Goal: Task Accomplishment & Management: Use online tool/utility

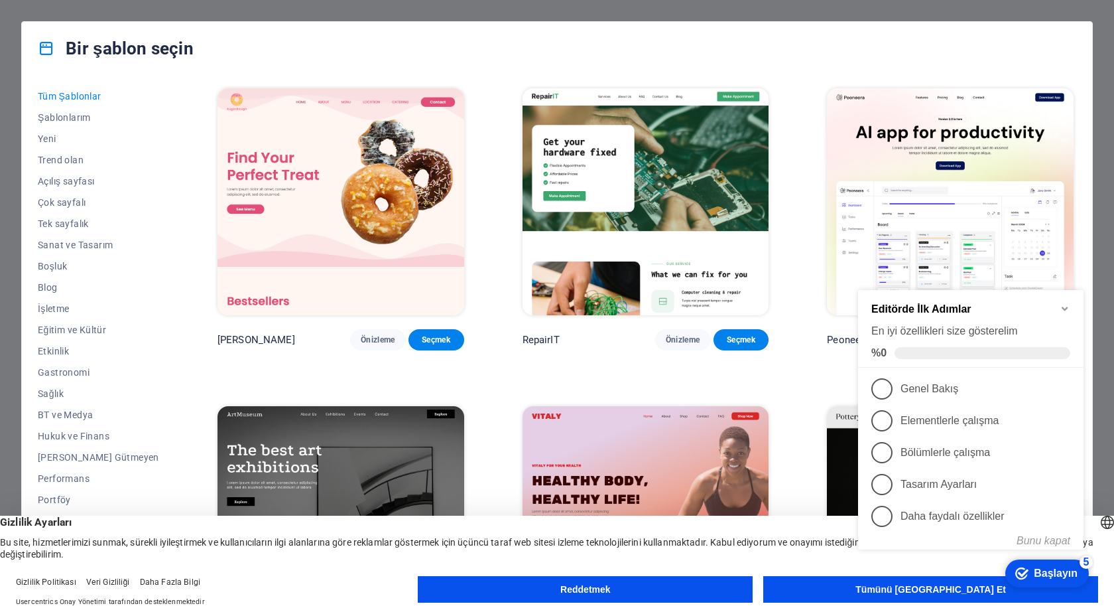
click at [1067, 307] on icon "Kontrol listesini en aza indir" at bounding box center [1065, 309] width 6 height 4
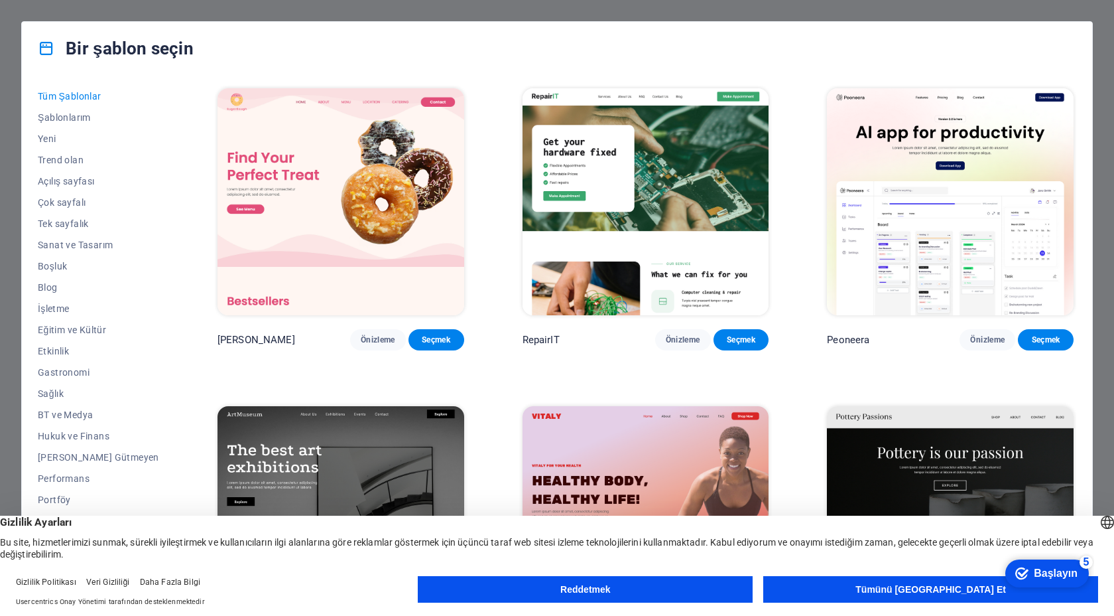
click at [911, 596] on button "Tümünü Kabul Et" at bounding box center [930, 589] width 335 height 27
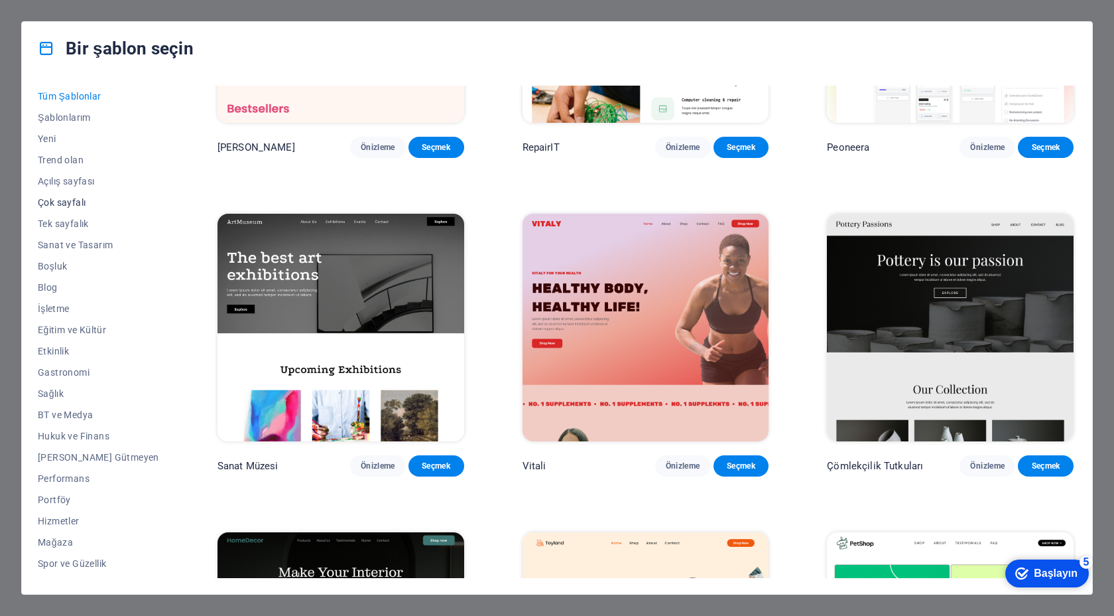
click at [86, 205] on span "Çok sayfalı" at bounding box center [98, 202] width 121 height 11
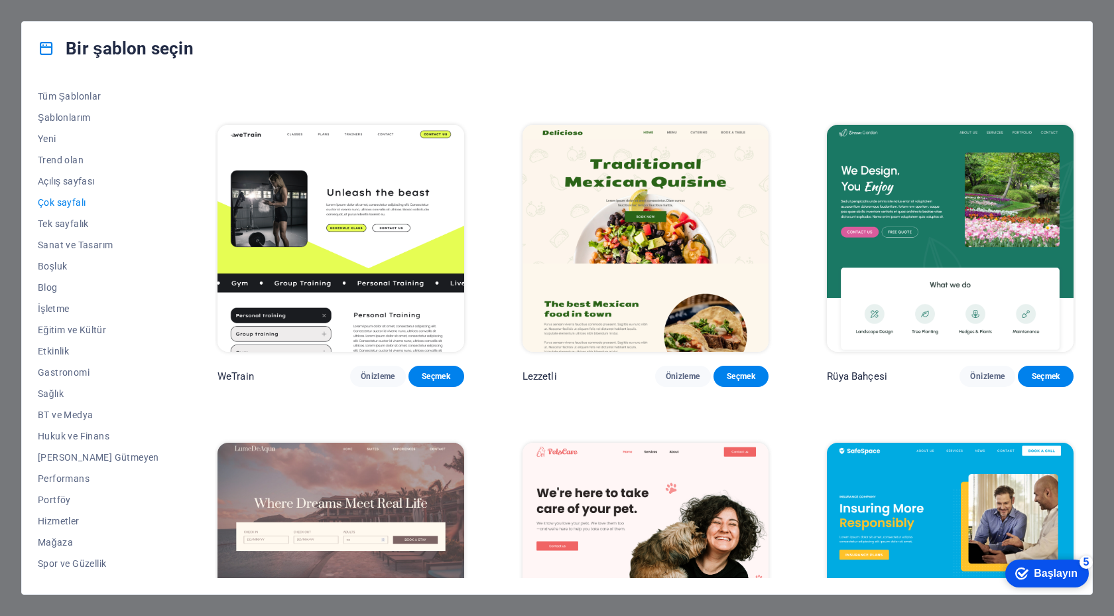
scroll to position [1376, 0]
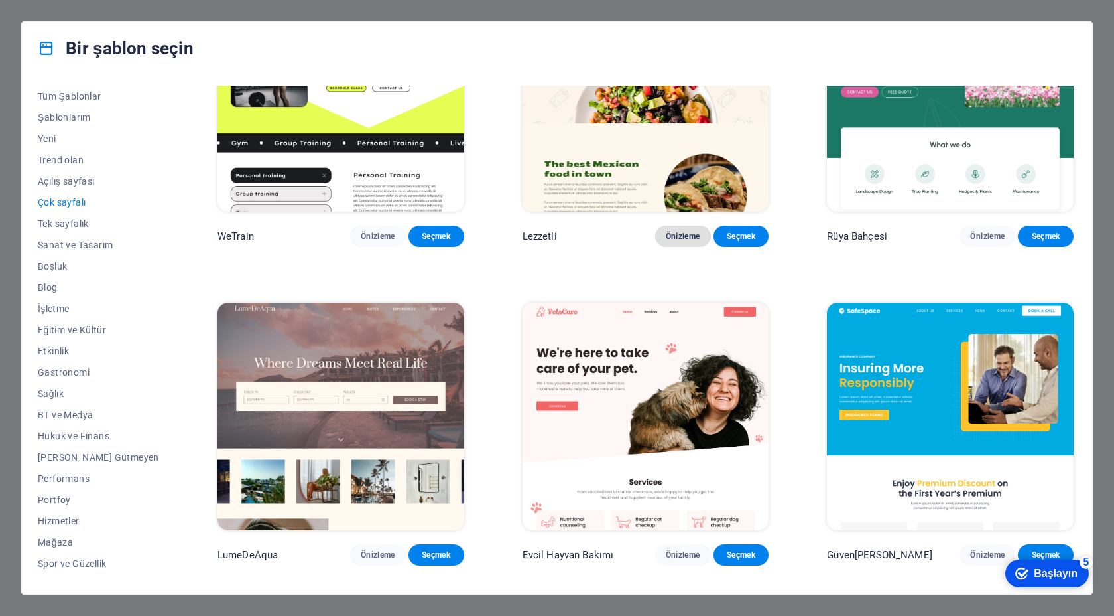
click at [669, 241] on font "Önizleme" at bounding box center [683, 235] width 34 height 9
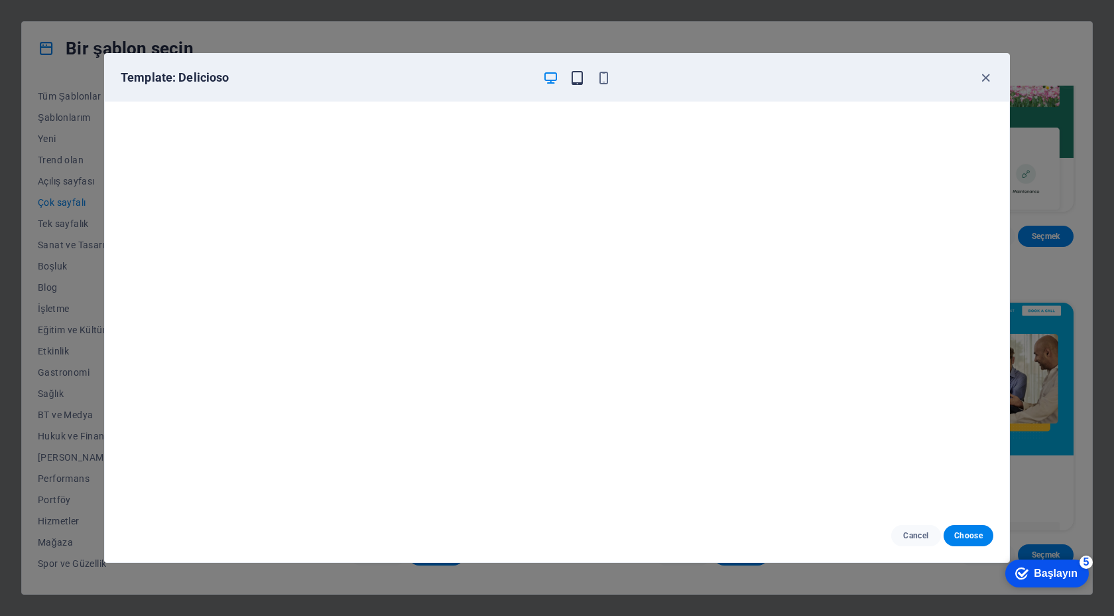
click at [574, 72] on icon "button" at bounding box center [577, 77] width 15 height 15
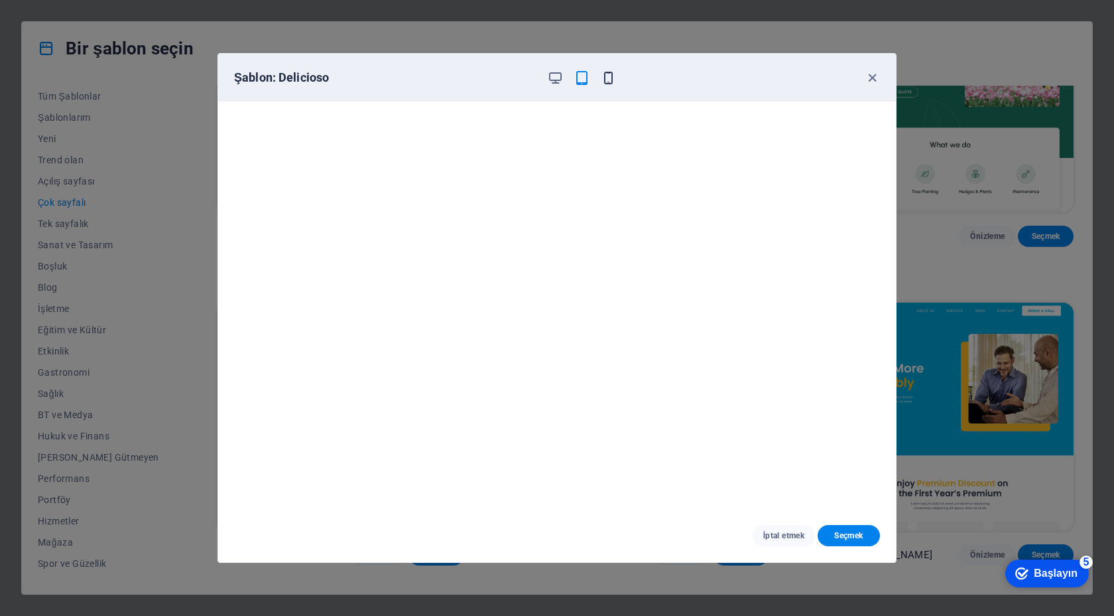
click at [614, 76] on icon "button" at bounding box center [608, 77] width 15 height 15
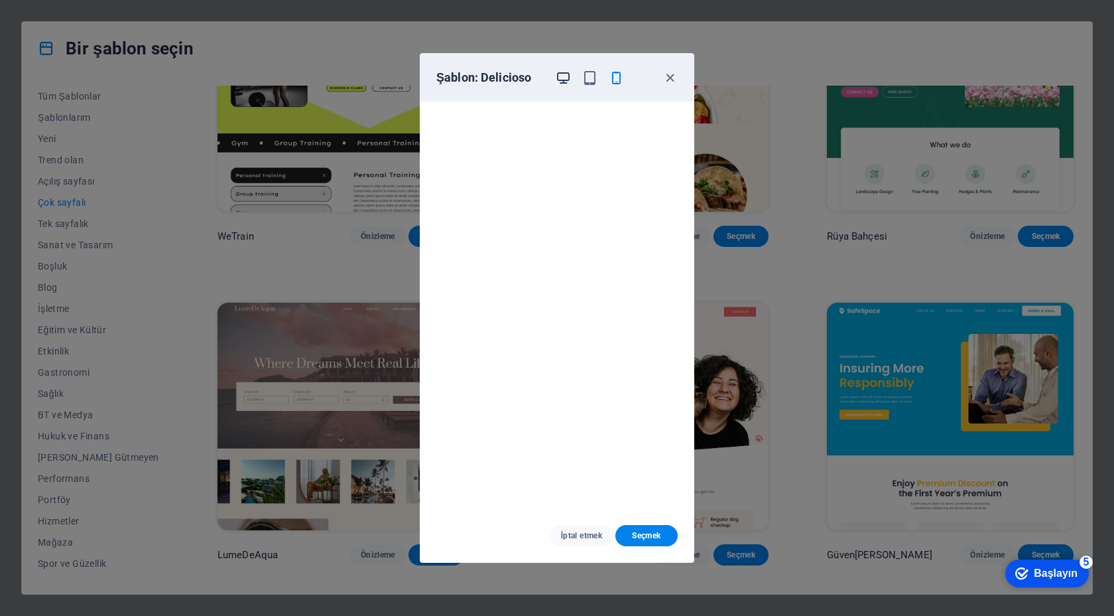
click at [564, 83] on icon "button" at bounding box center [563, 77] width 15 height 15
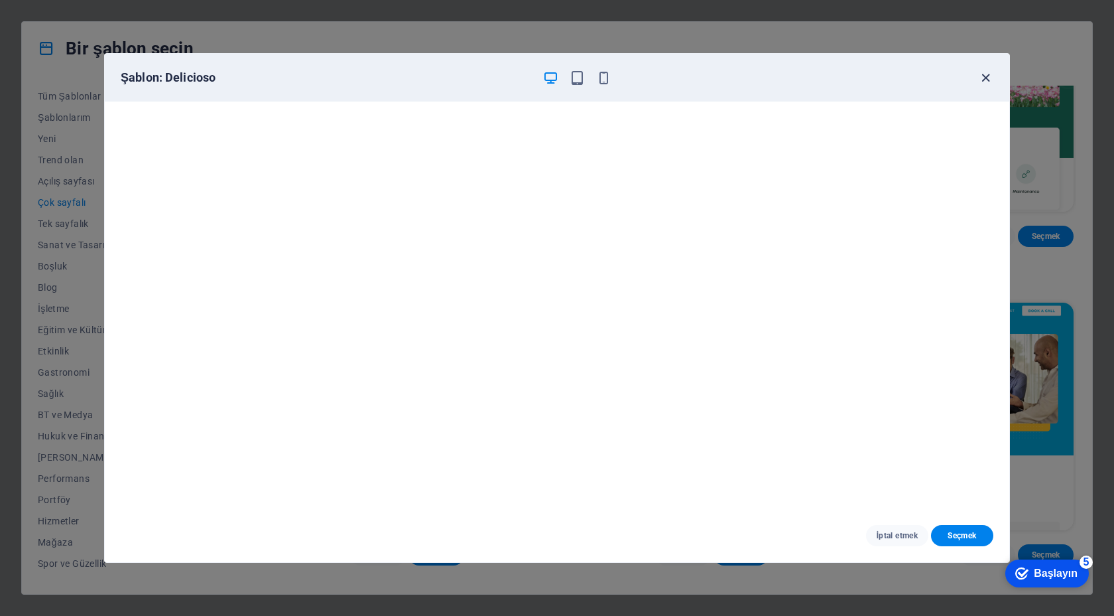
click at [990, 72] on icon "button" at bounding box center [985, 77] width 15 height 15
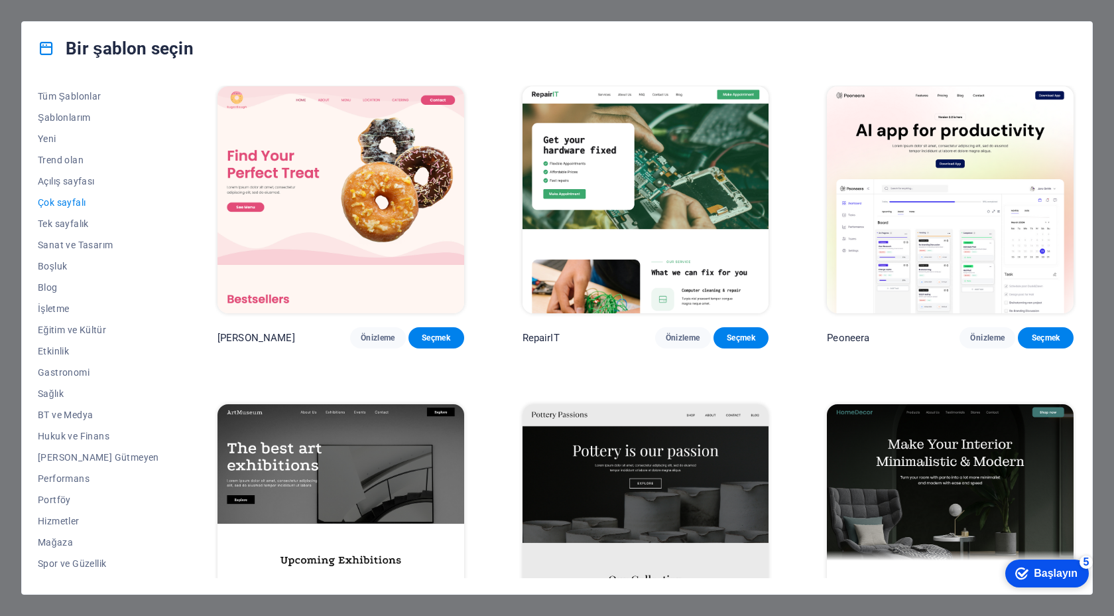
scroll to position [0, 0]
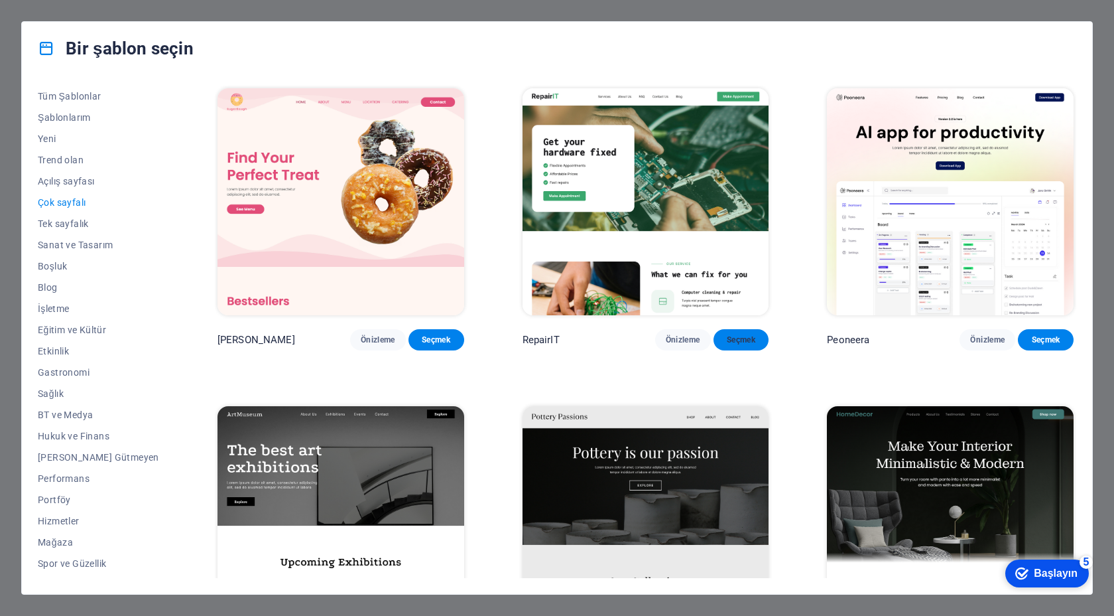
click at [714, 340] on button "Seçmek" at bounding box center [742, 339] width 56 height 21
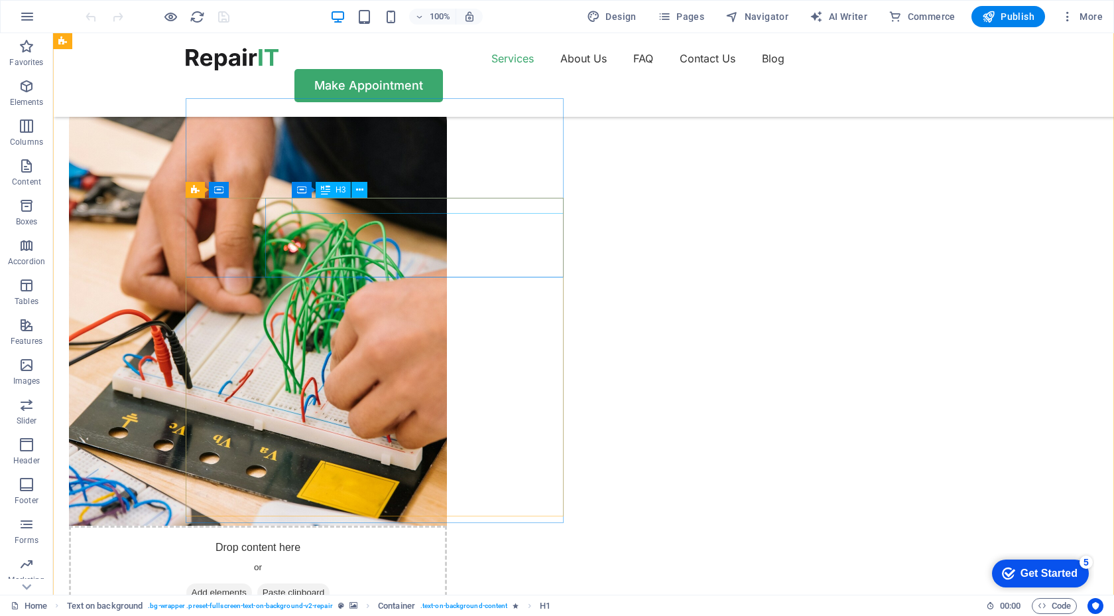
scroll to position [1000, 0]
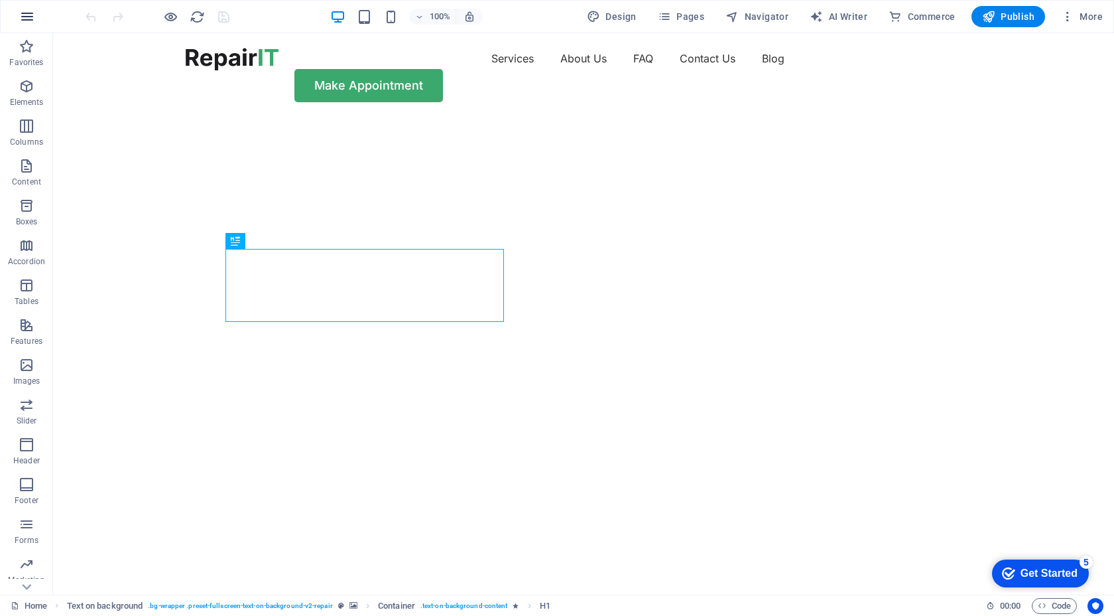
click at [29, 17] on icon "button" at bounding box center [27, 17] width 16 height 16
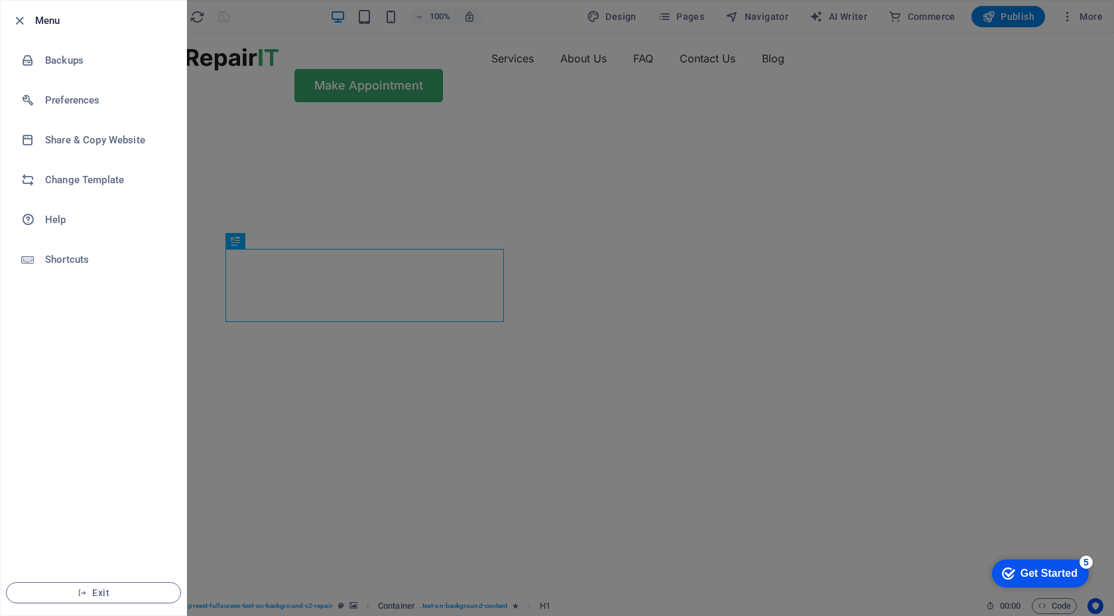
click at [218, 101] on div at bounding box center [557, 308] width 1114 height 616
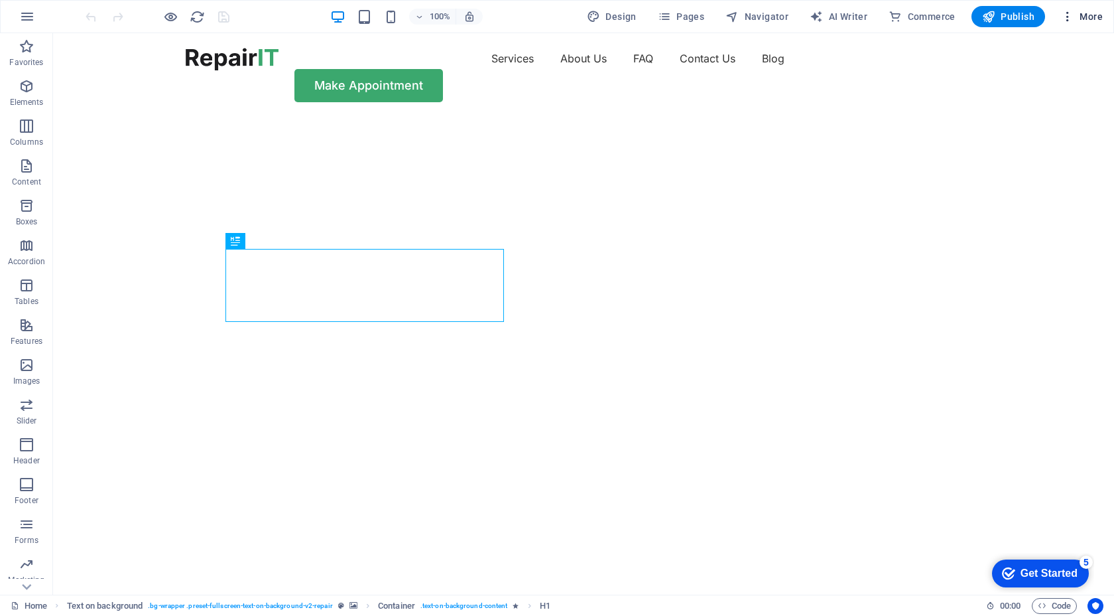
click at [1067, 17] on icon "button" at bounding box center [1067, 16] width 13 height 13
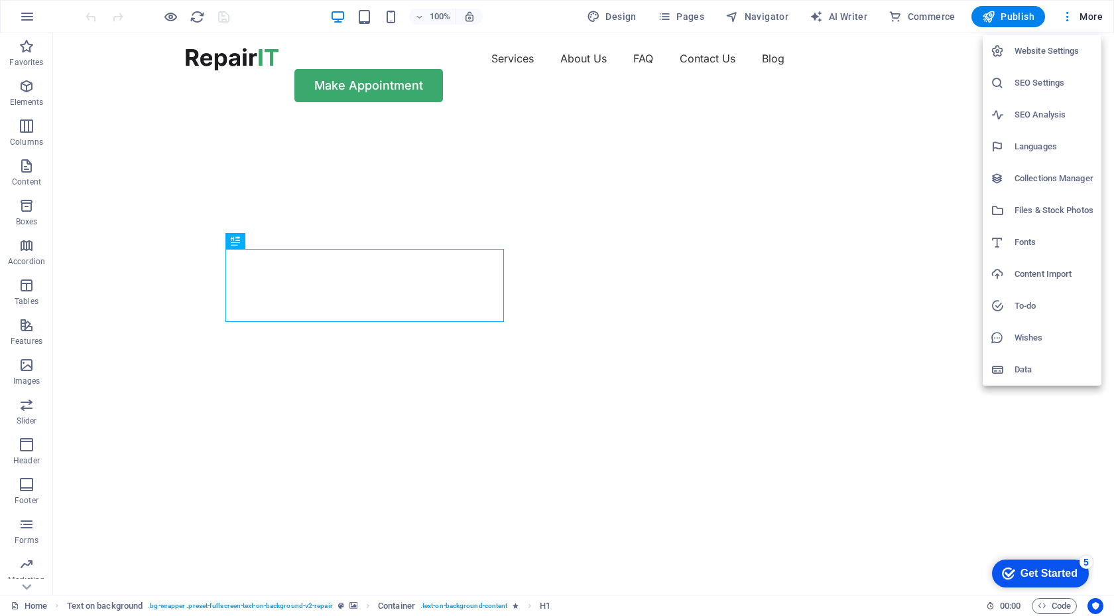
click at [1090, 17] on div at bounding box center [557, 308] width 1114 height 616
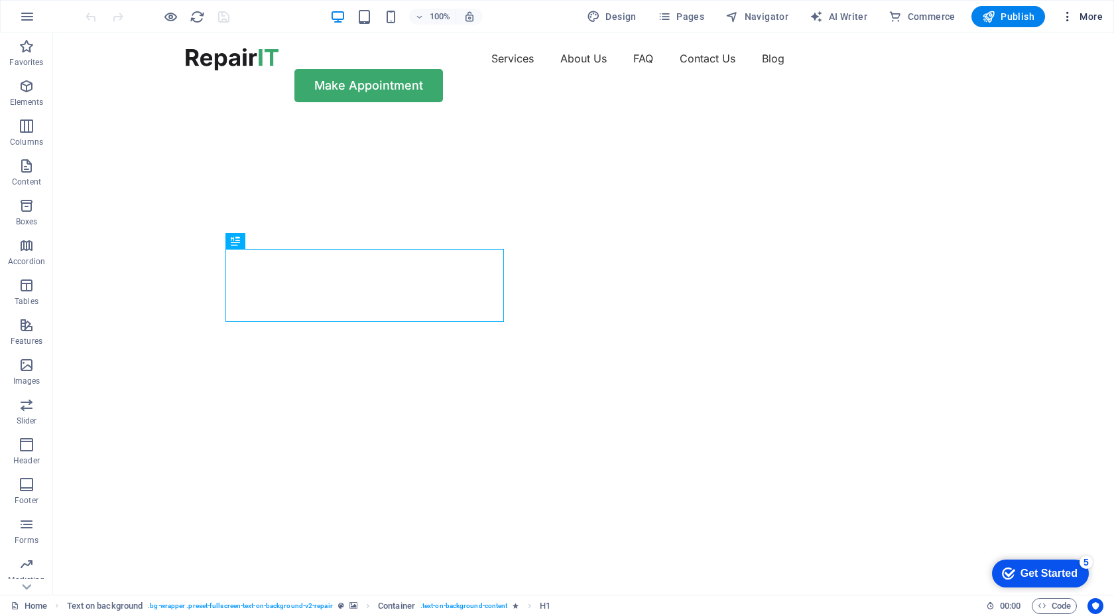
click at [1065, 18] on icon "button" at bounding box center [1067, 16] width 13 height 13
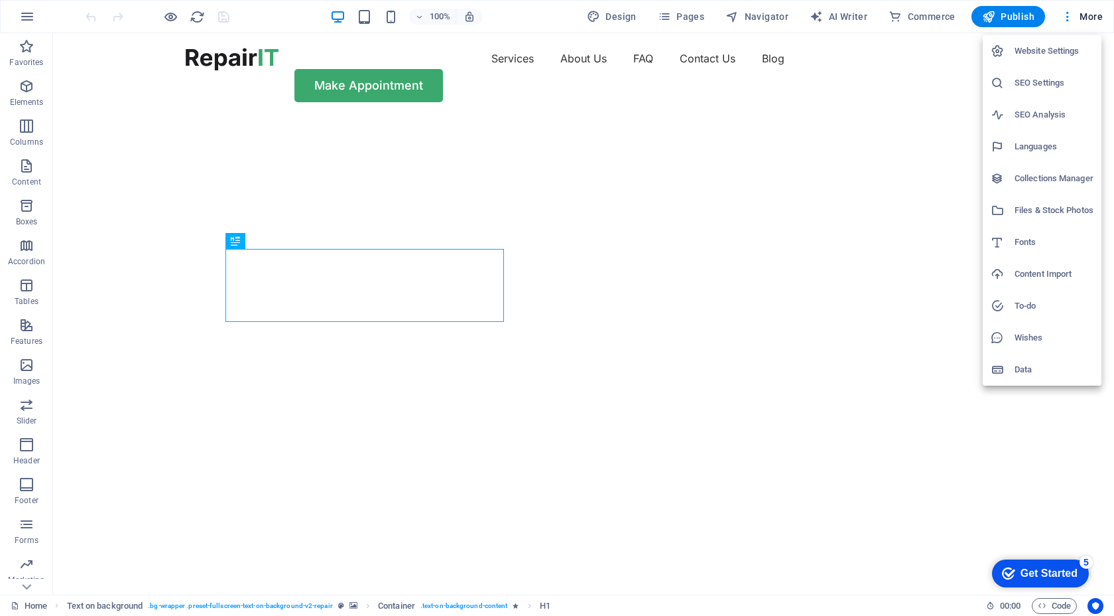
click at [1053, 27] on div at bounding box center [557, 308] width 1114 height 616
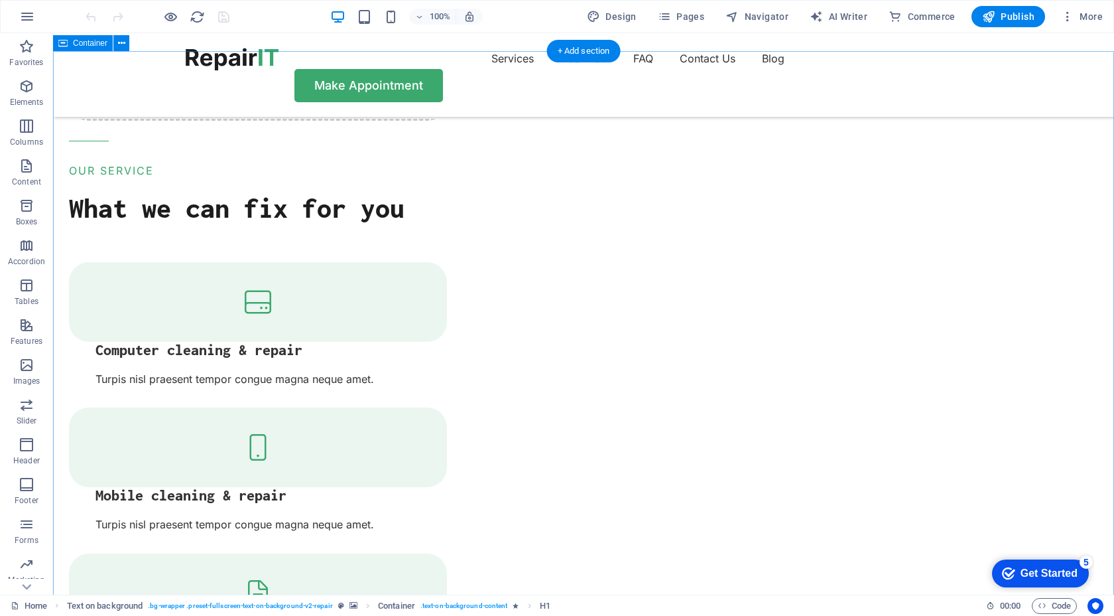
scroll to position [1726, 0]
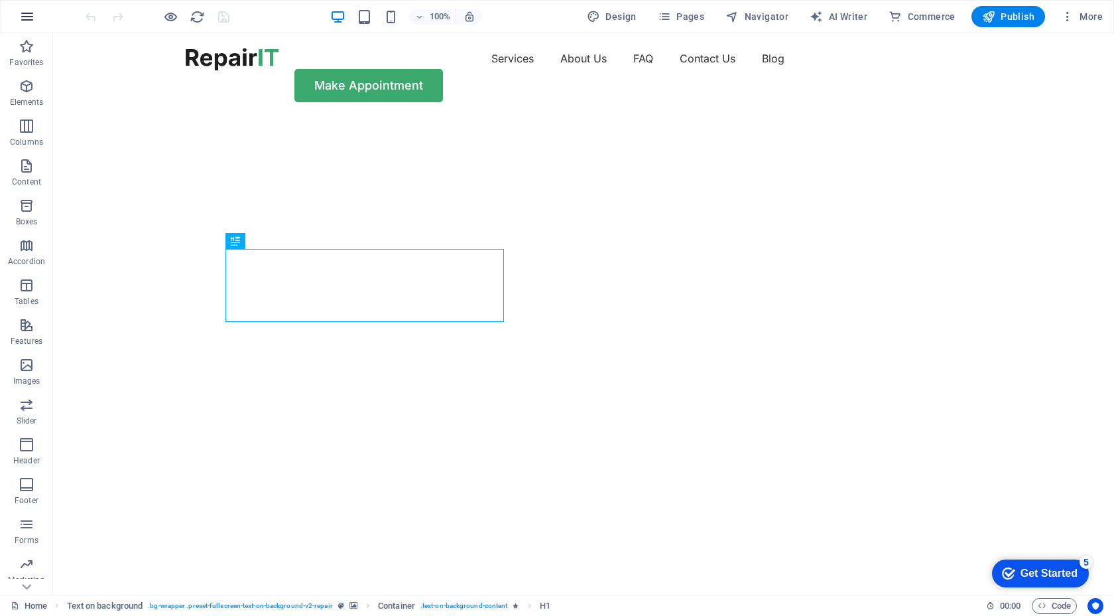
click at [31, 21] on icon "button" at bounding box center [27, 17] width 16 height 16
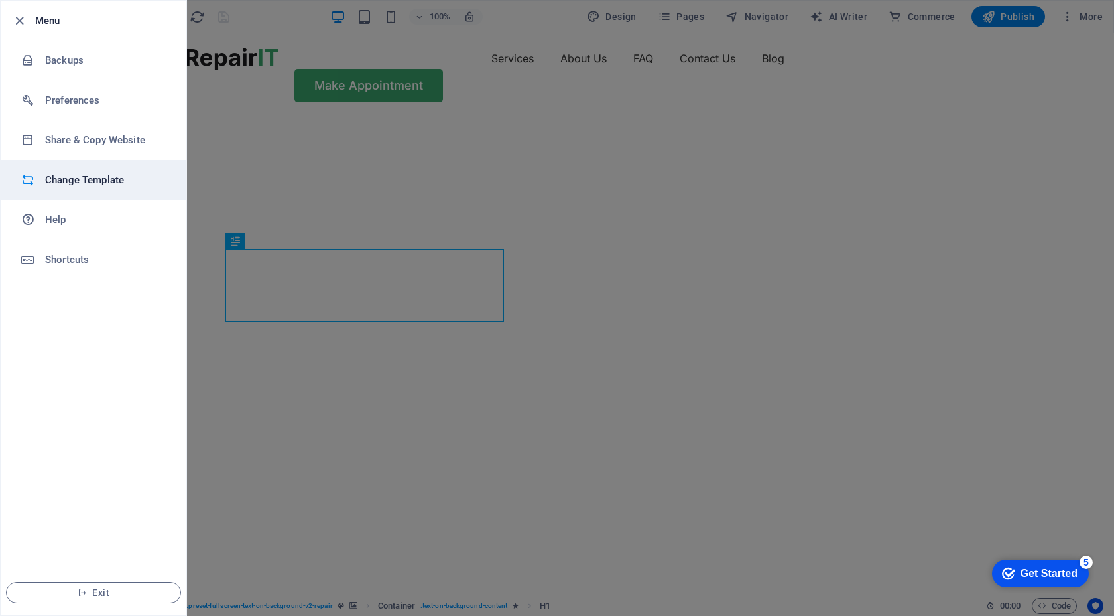
click at [103, 193] on li "Change Template" at bounding box center [94, 180] width 186 height 40
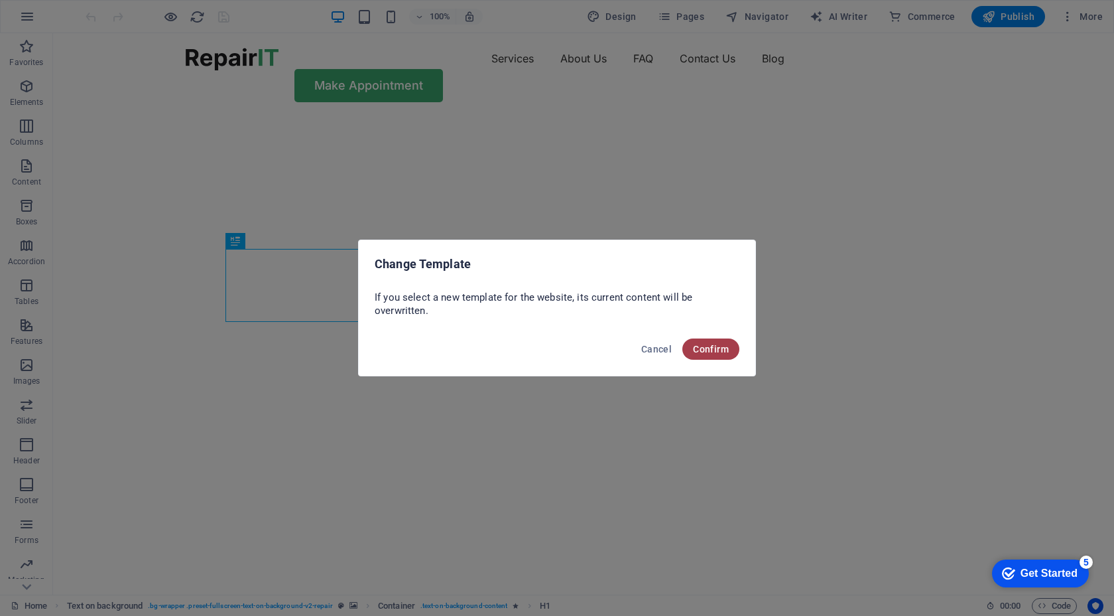
click at [700, 344] on span "Confirm" at bounding box center [711, 349] width 36 height 11
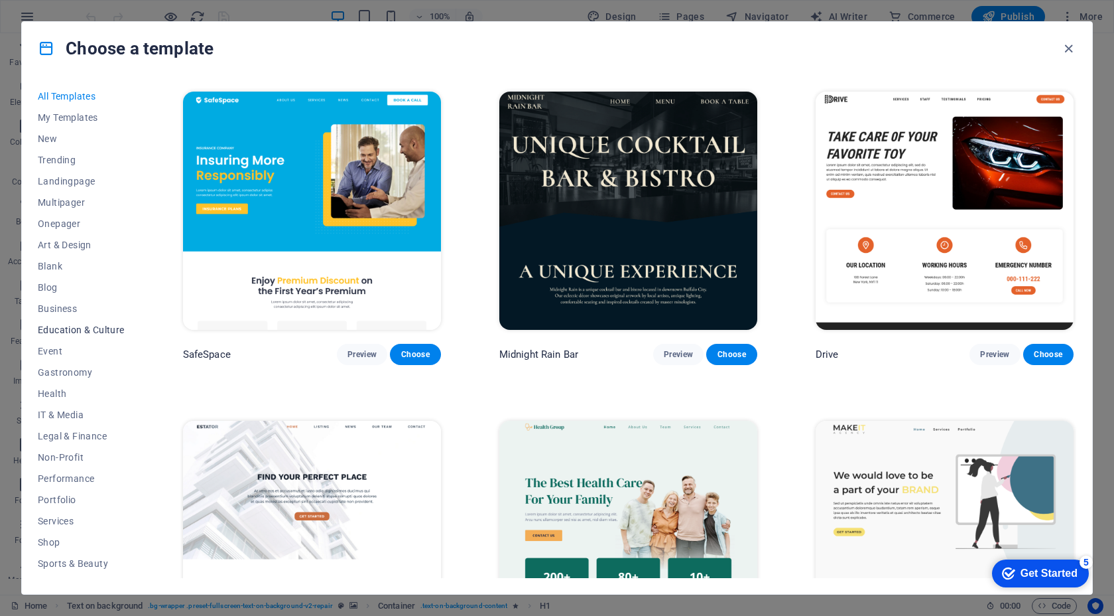
click at [85, 328] on span "Education & Culture" at bounding box center [81, 329] width 87 height 11
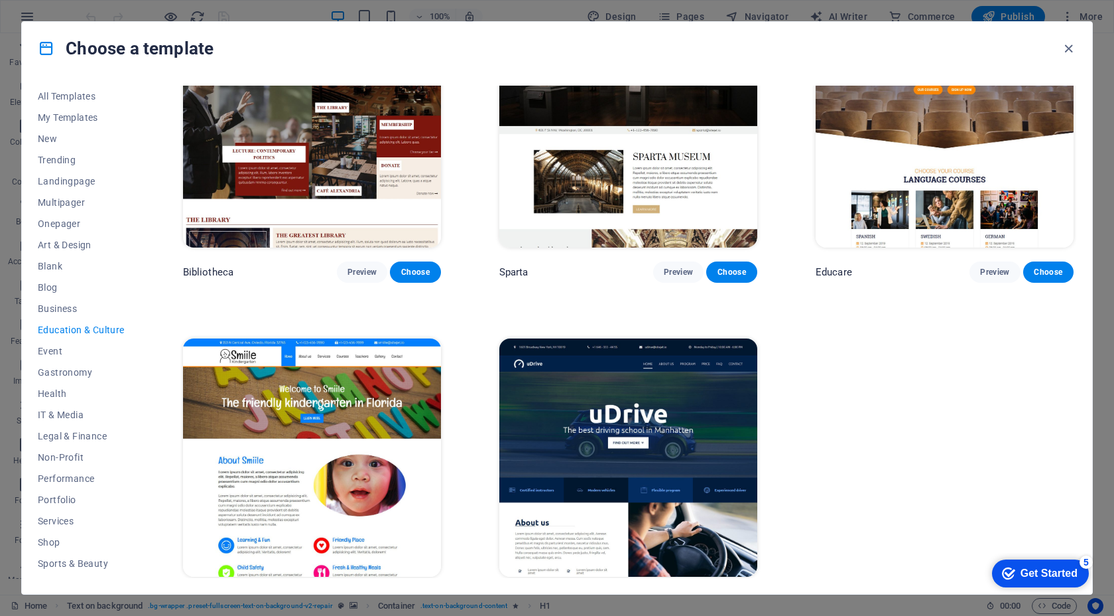
scroll to position [435, 0]
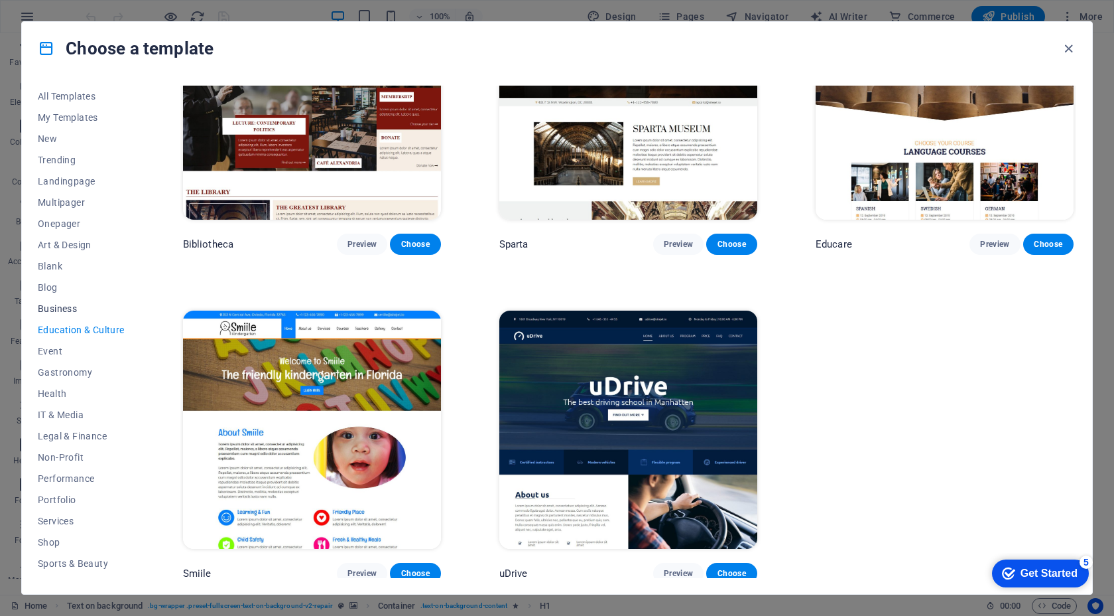
click at [58, 310] on span "Business" at bounding box center [81, 308] width 87 height 11
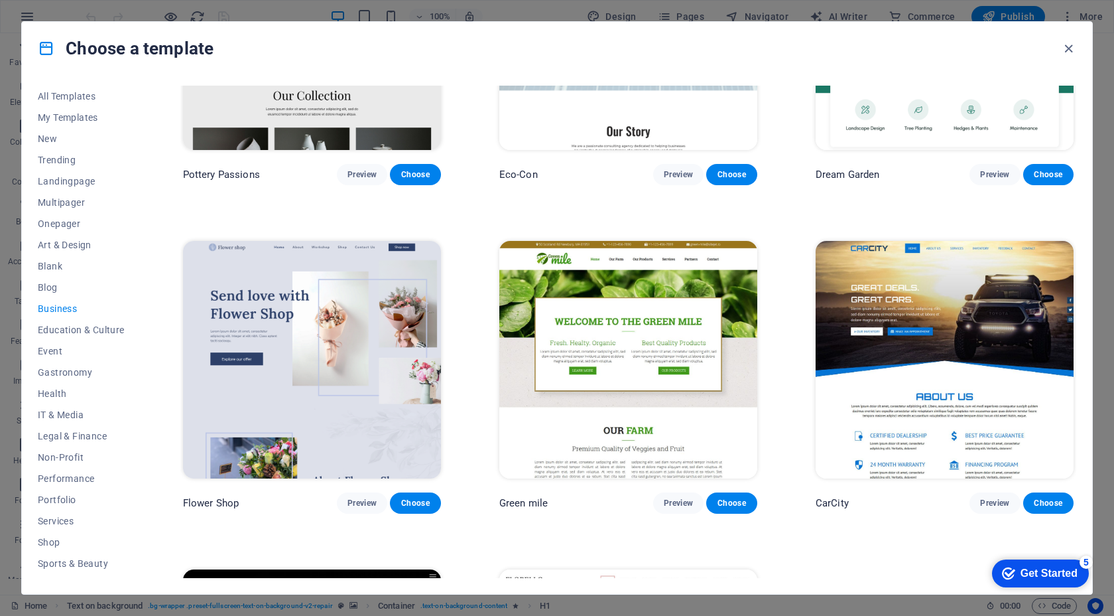
scroll to position [194, 0]
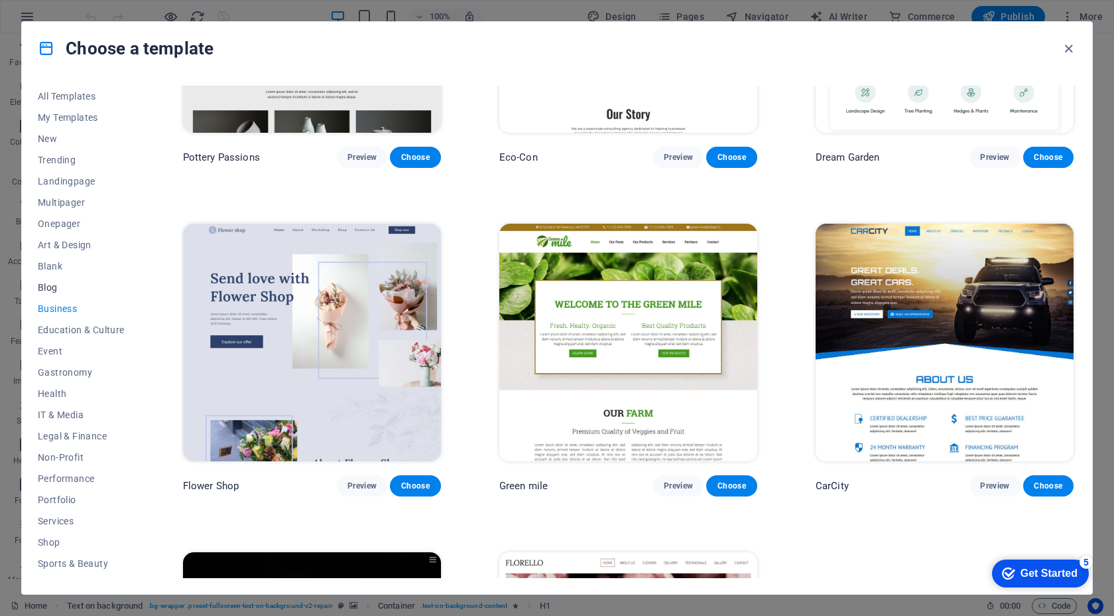
click at [48, 283] on span "Blog" at bounding box center [81, 287] width 87 height 11
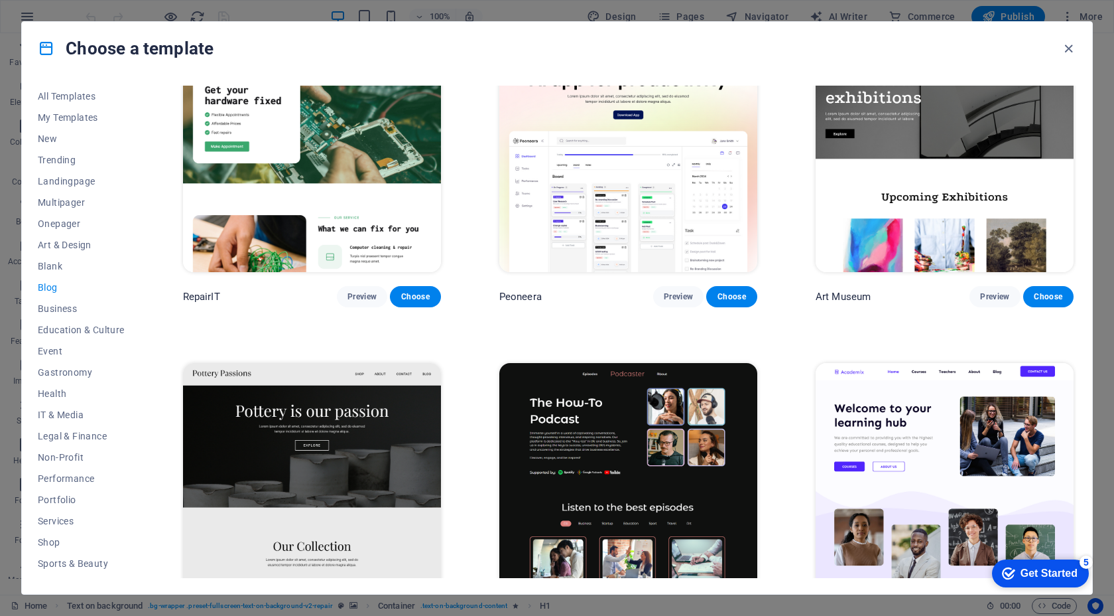
scroll to position [0, 0]
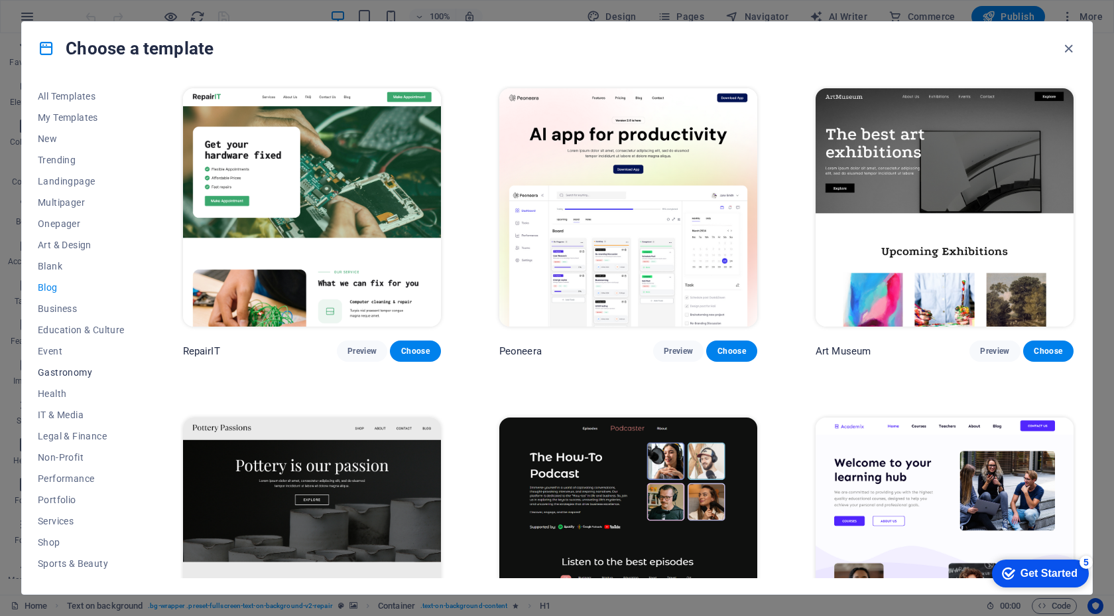
click at [74, 373] on span "Gastronomy" at bounding box center [81, 372] width 87 height 11
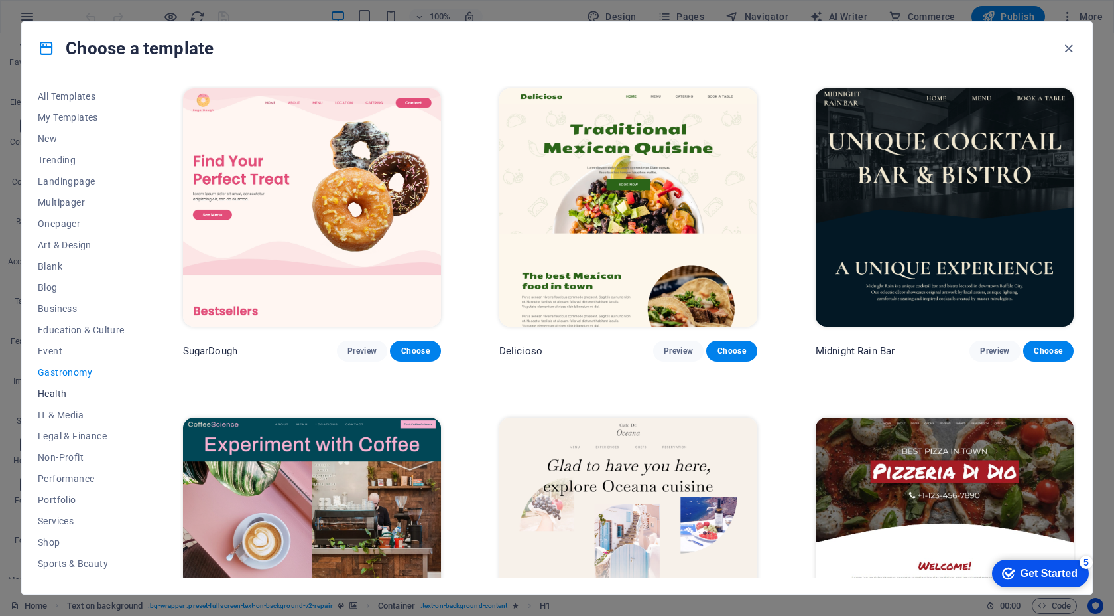
click at [64, 391] on span "Health" at bounding box center [81, 393] width 87 height 11
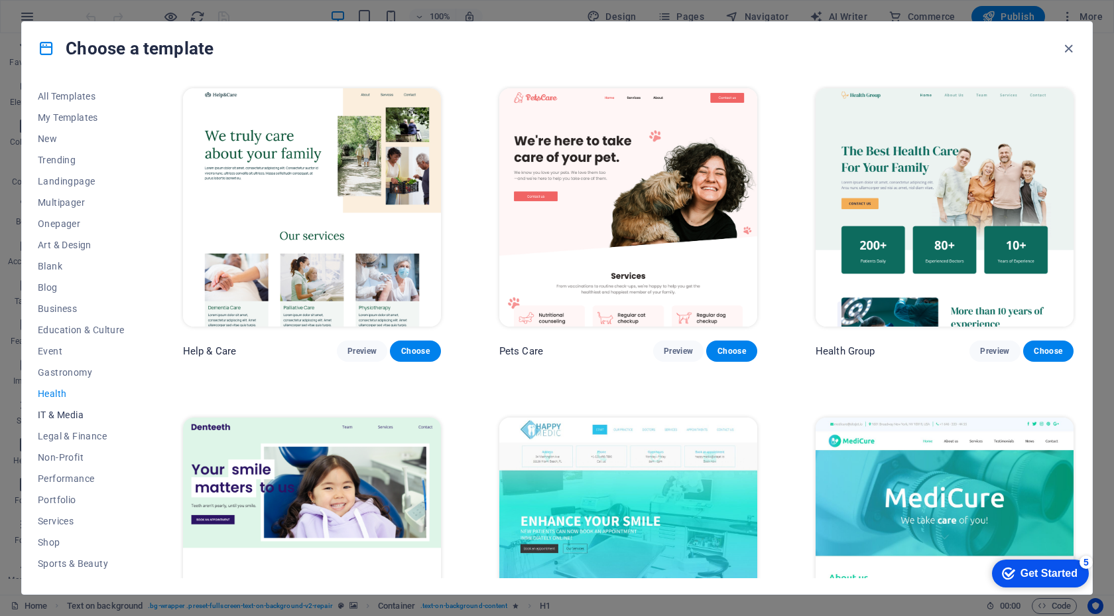
click at [85, 413] on span "IT & Media" at bounding box center [81, 414] width 87 height 11
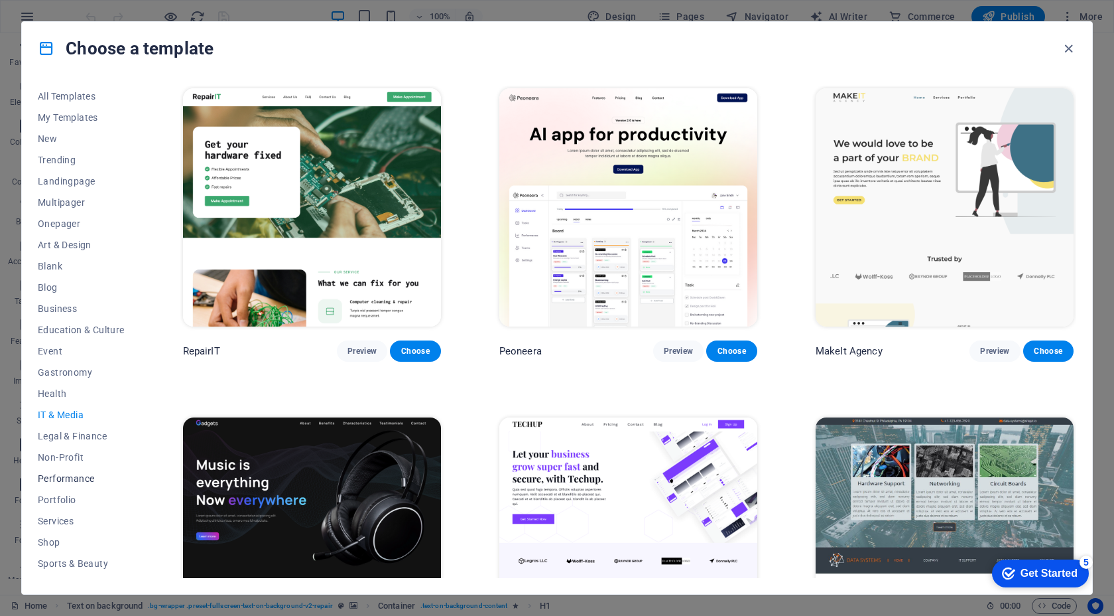
click at [66, 474] on span "Performance" at bounding box center [81, 478] width 87 height 11
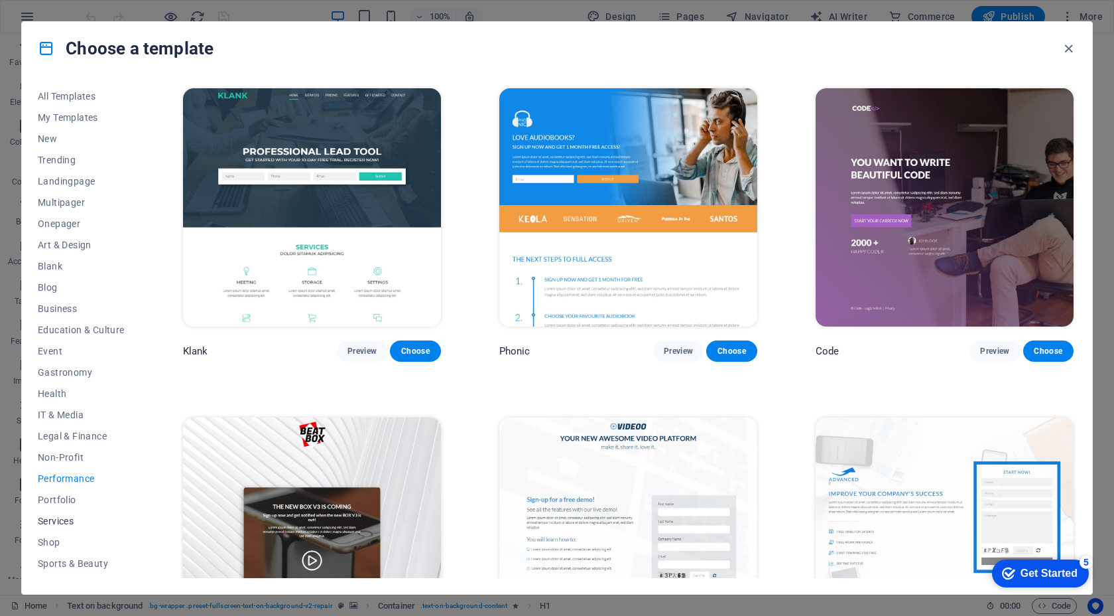
click at [64, 515] on span "Services" at bounding box center [81, 520] width 87 height 11
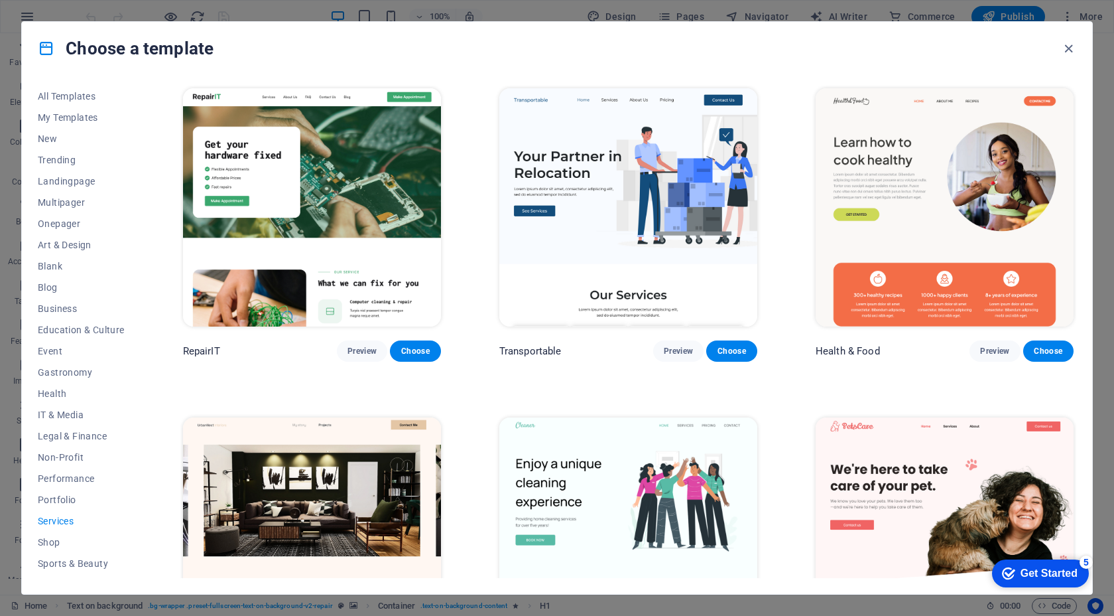
scroll to position [60, 0]
click at [66, 572] on button "Wireframe" at bounding box center [81, 566] width 87 height 21
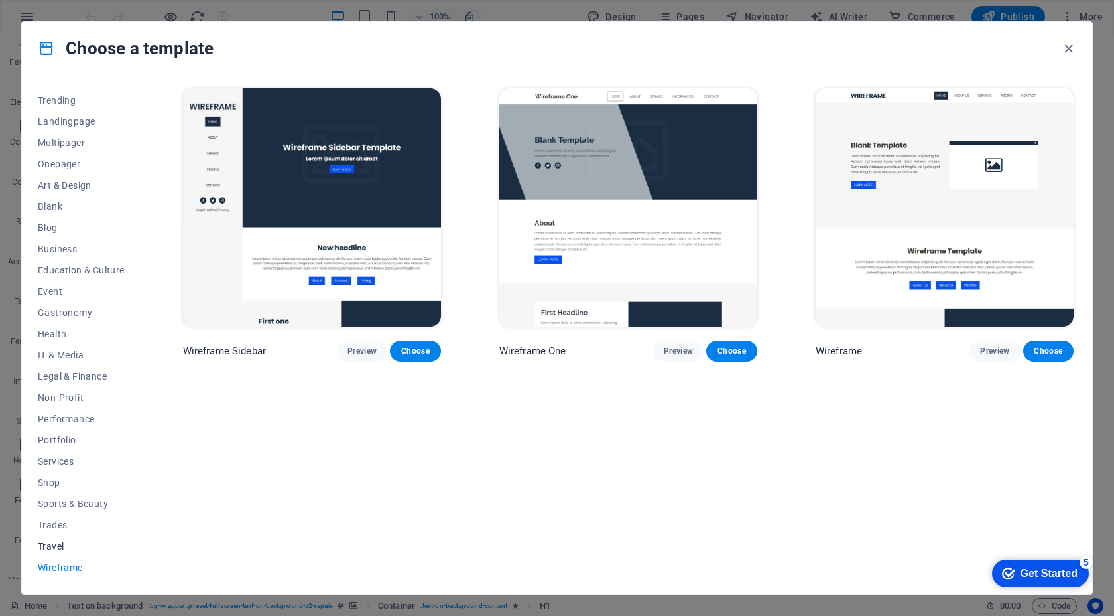
click at [56, 549] on span "Travel" at bounding box center [81, 546] width 87 height 11
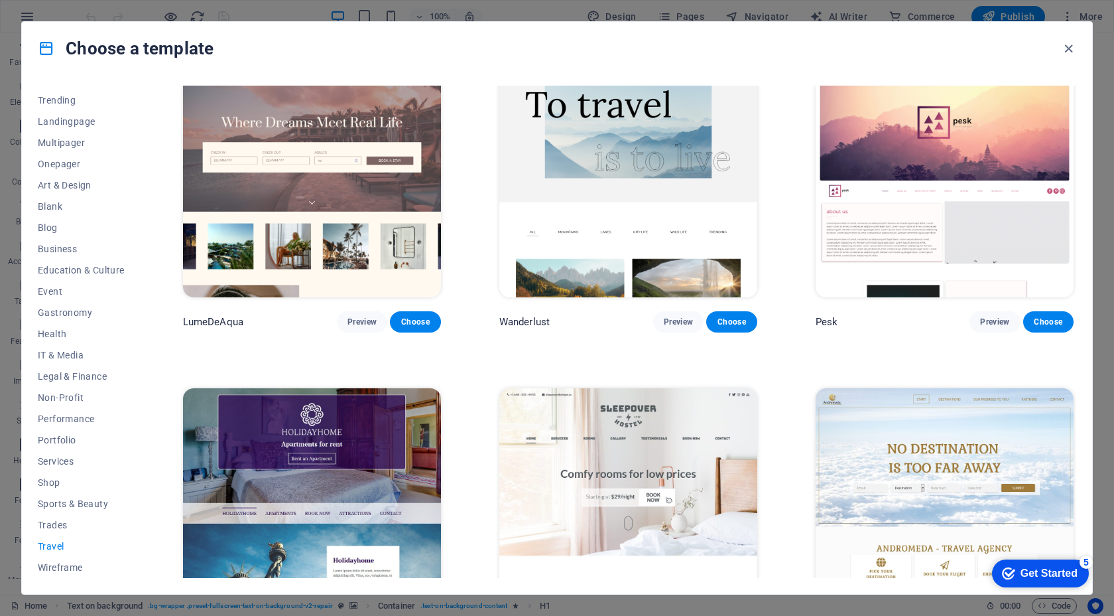
scroll to position [0, 0]
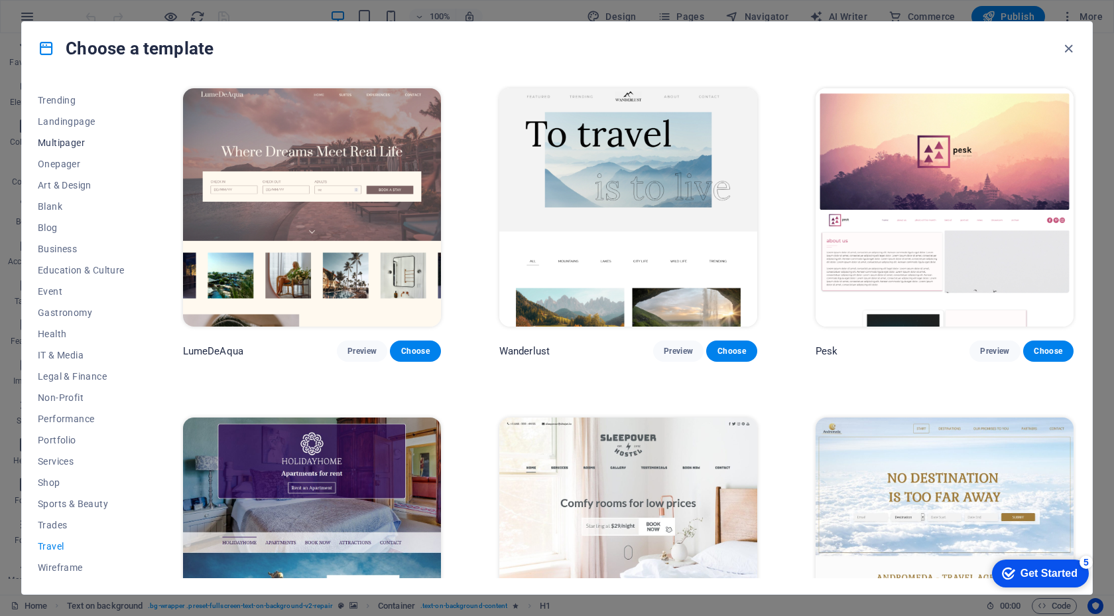
click at [78, 147] on span "Multipager" at bounding box center [81, 142] width 87 height 11
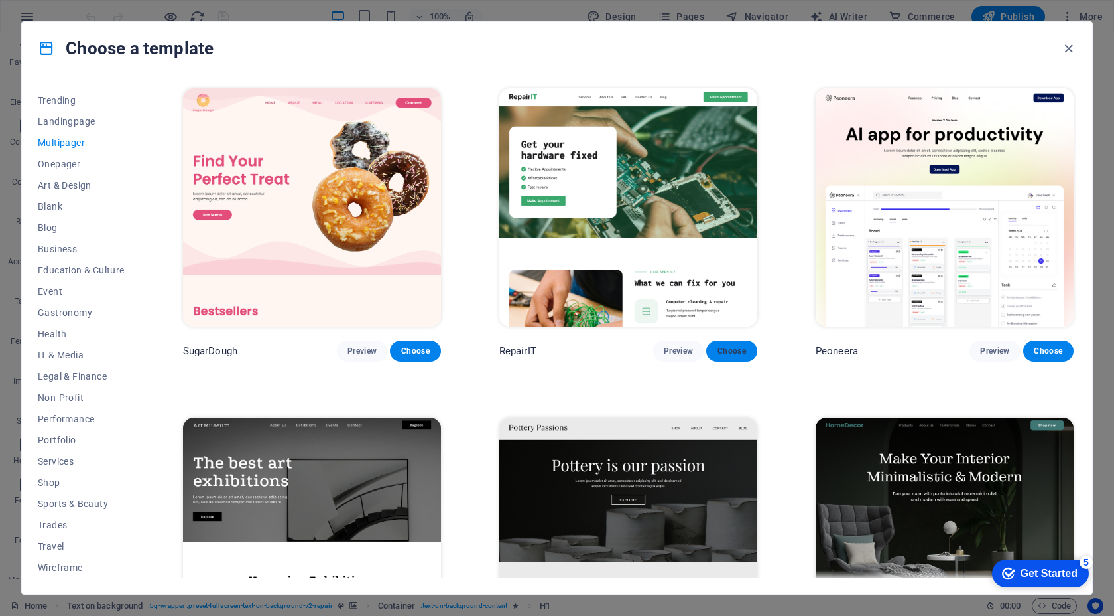
click at [720, 346] on span "Choose" at bounding box center [731, 351] width 29 height 11
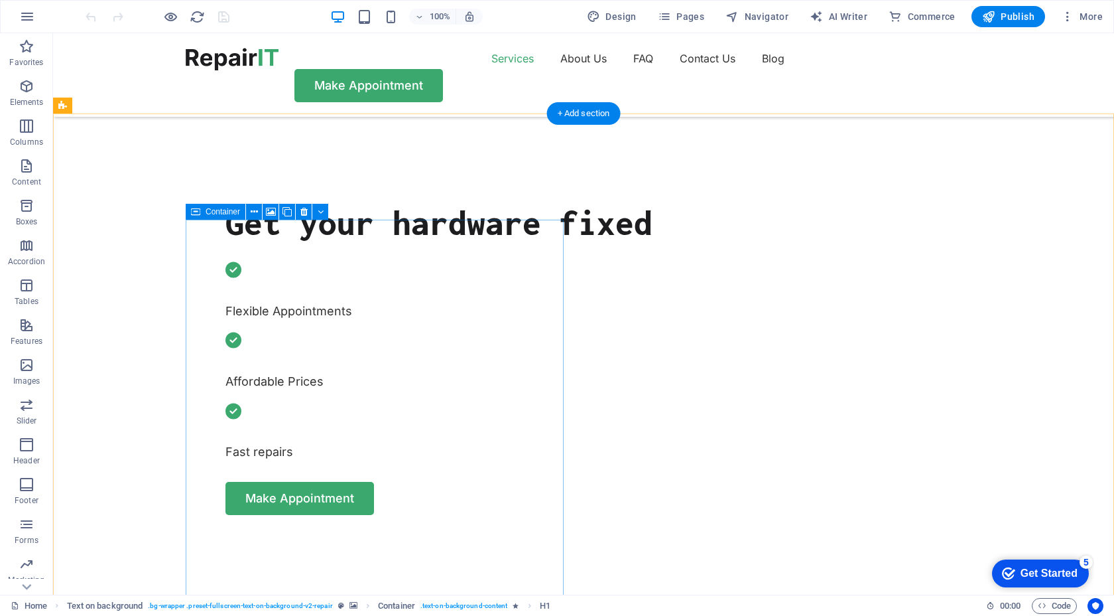
scroll to position [463, 0]
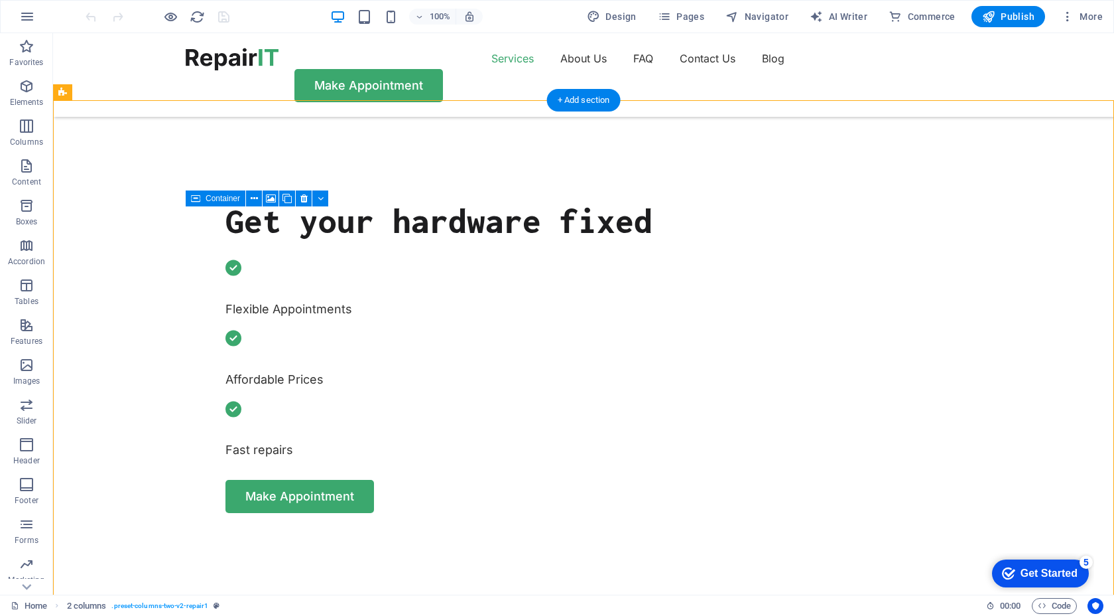
drag, startPoint x: 212, startPoint y: 285, endPoint x: 298, endPoint y: 287, distance: 86.9
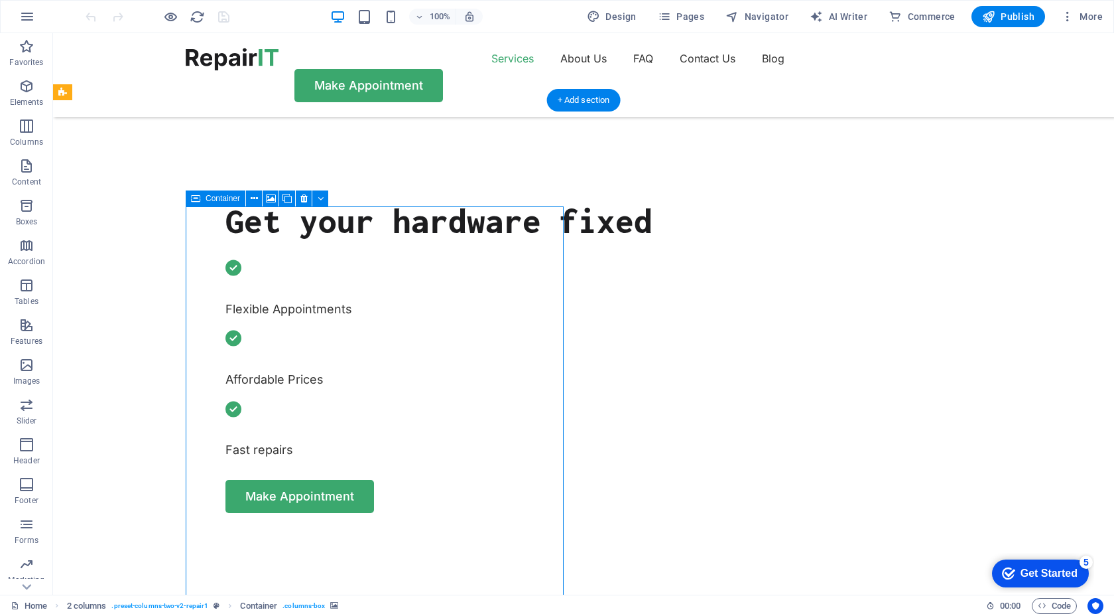
drag, startPoint x: 285, startPoint y: 275, endPoint x: 294, endPoint y: 315, distance: 40.9
drag, startPoint x: 298, startPoint y: 281, endPoint x: 310, endPoint y: 299, distance: 21.5
drag, startPoint x: 306, startPoint y: 291, endPoint x: 234, endPoint y: 306, distance: 74.0
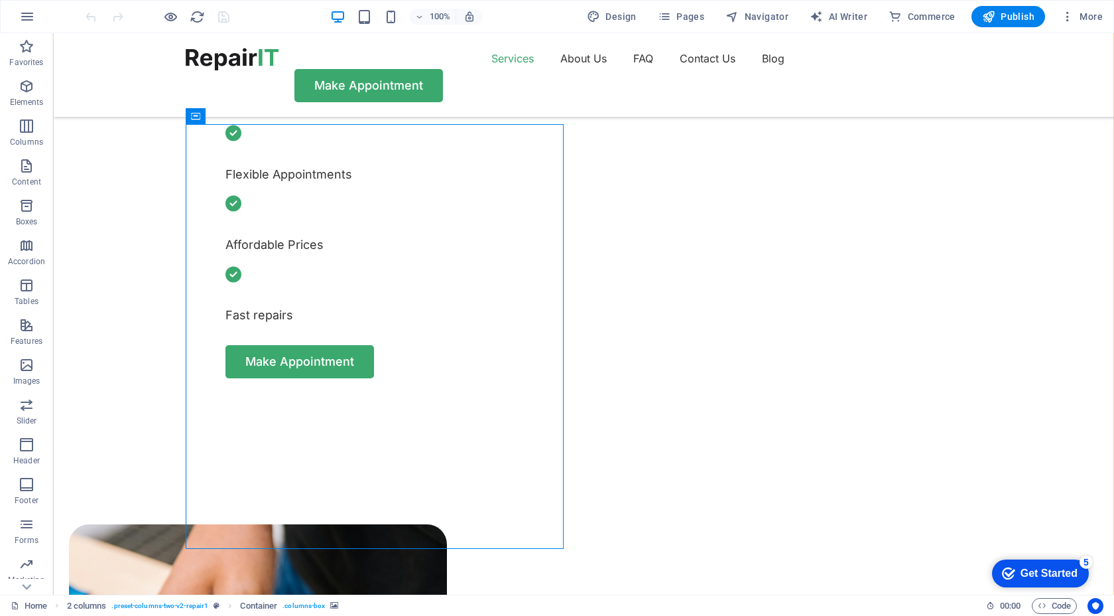
scroll to position [737, 0]
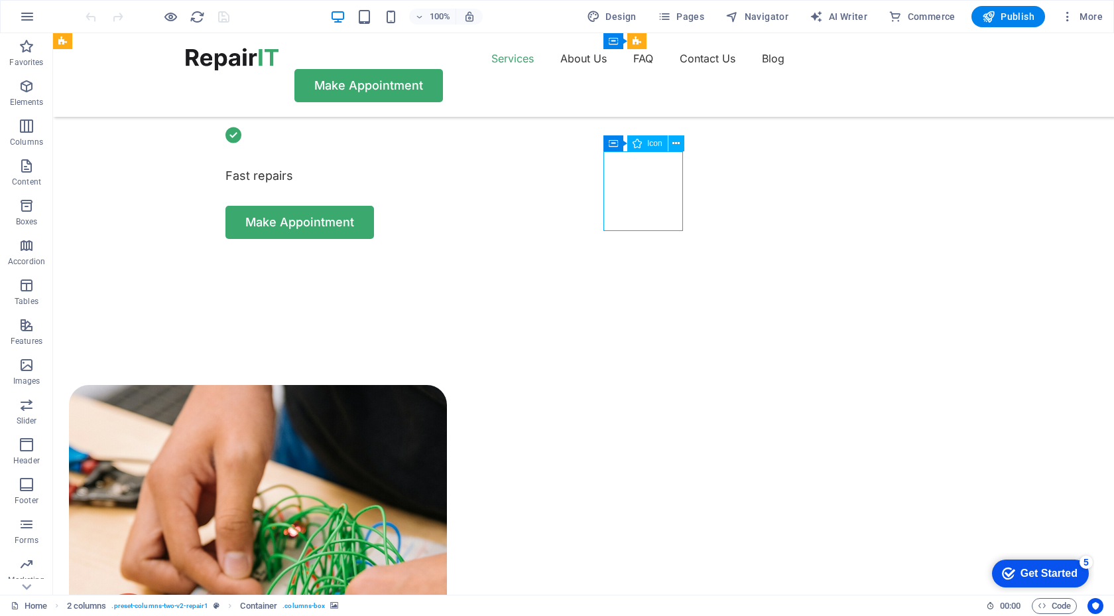
select select "xMidYMid"
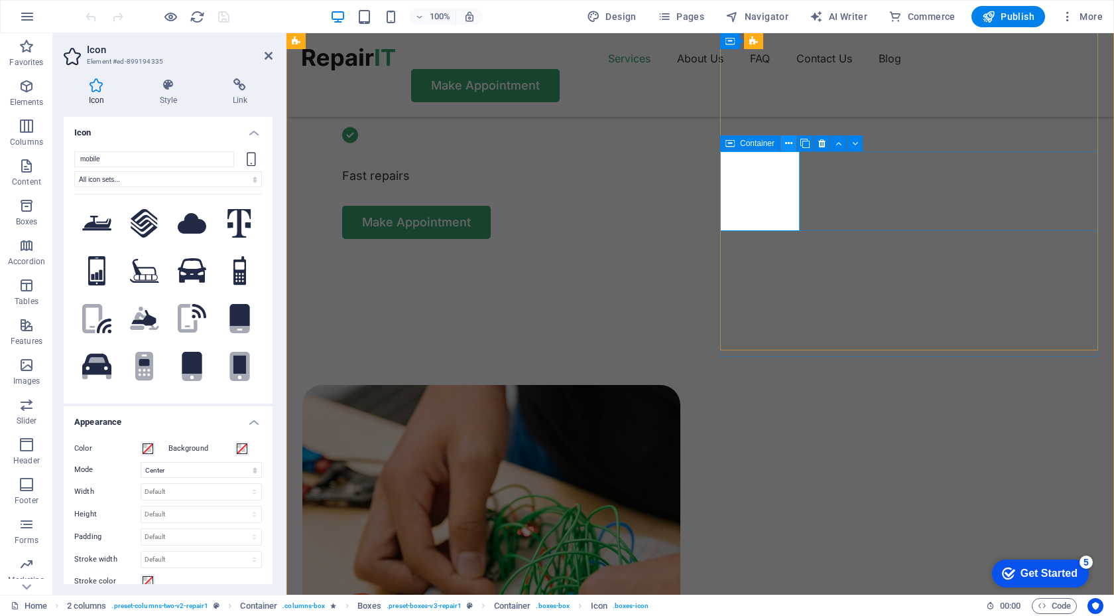
click at [790, 145] on icon at bounding box center [788, 144] width 7 height 14
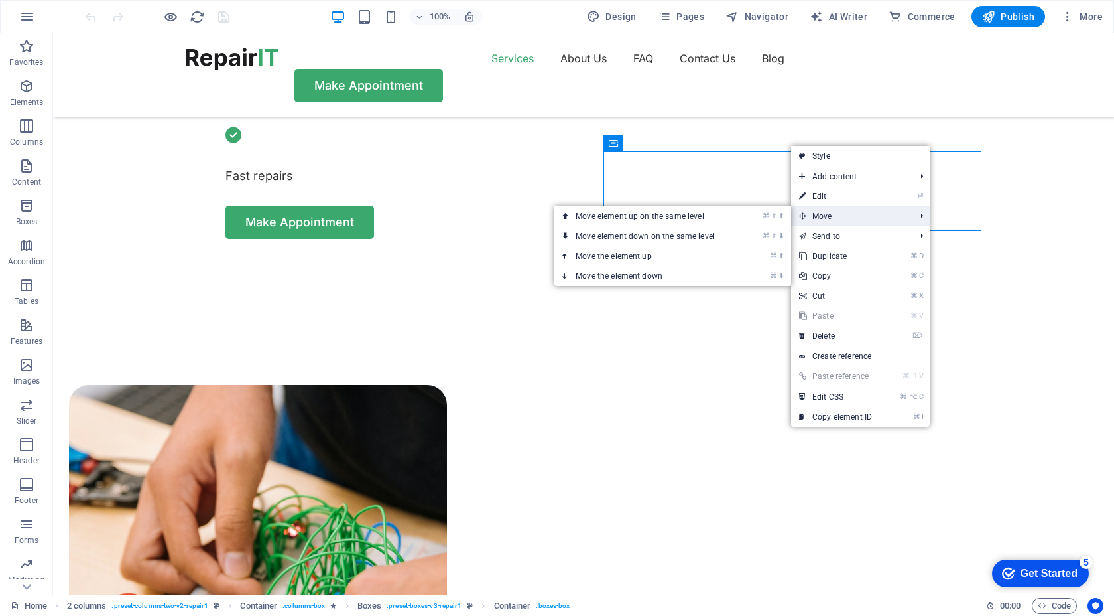
click at [812, 219] on span "Move" at bounding box center [850, 216] width 119 height 20
click at [668, 220] on link "⌘ ⇧ ⬆ Move element up on the same level" at bounding box center [647, 216] width 187 height 20
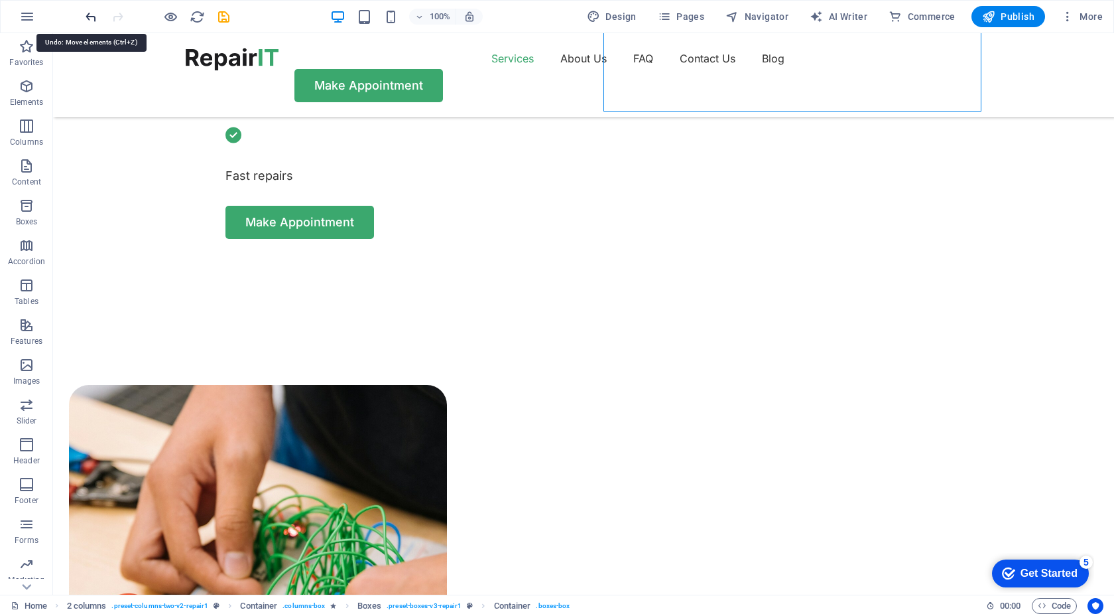
click at [89, 18] on icon "undo" at bounding box center [91, 16] width 15 height 15
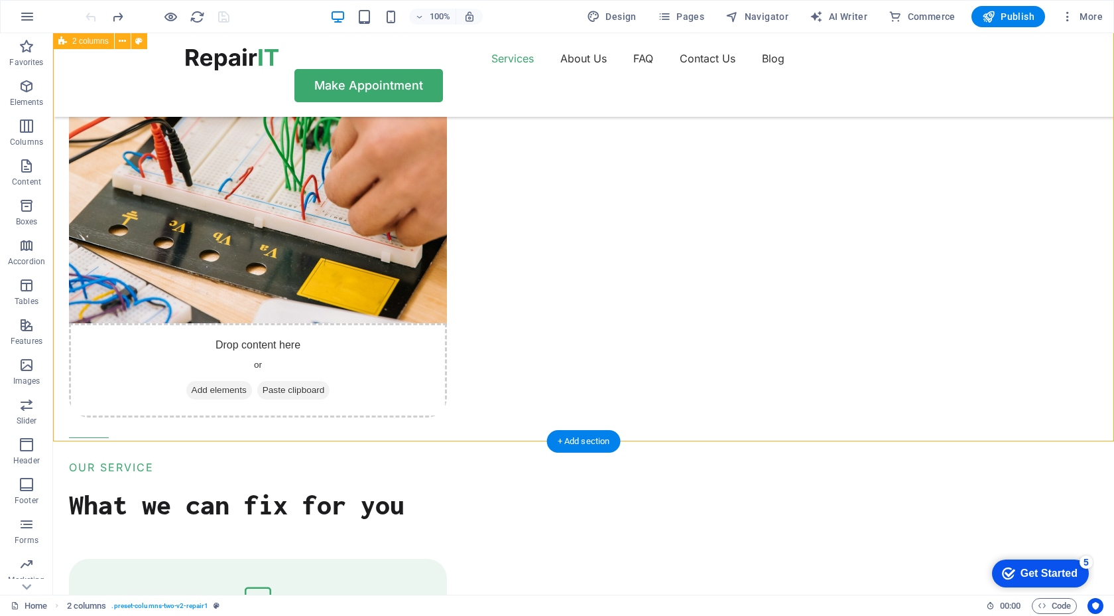
scroll to position [1242, 0]
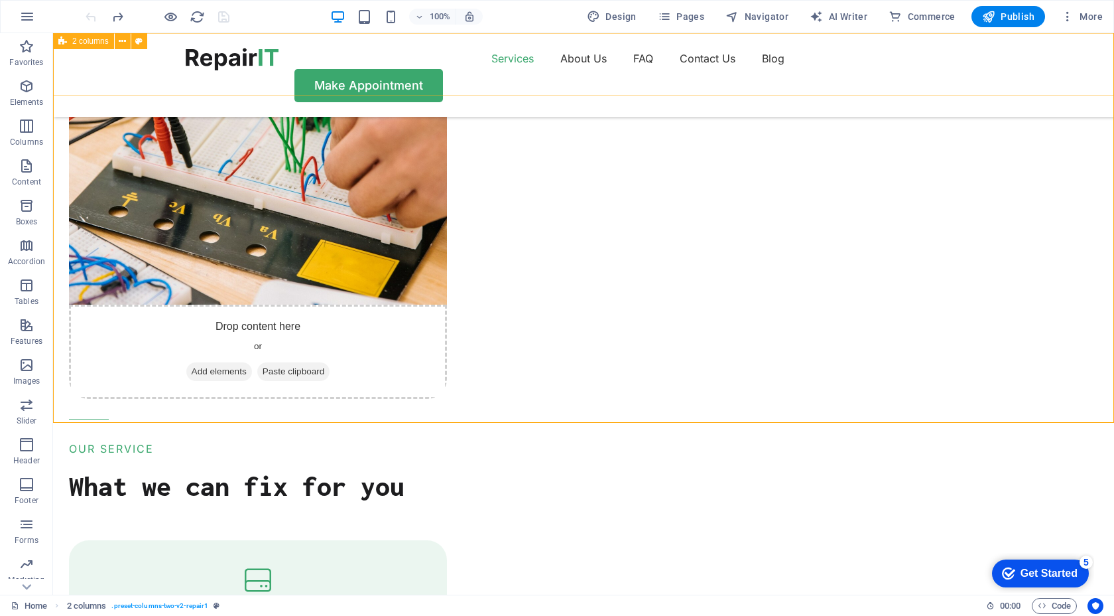
click at [503, 78] on div "Services About Us FAQ Contact Us Blog Make Appointment" at bounding box center [583, 75] width 1061 height 84
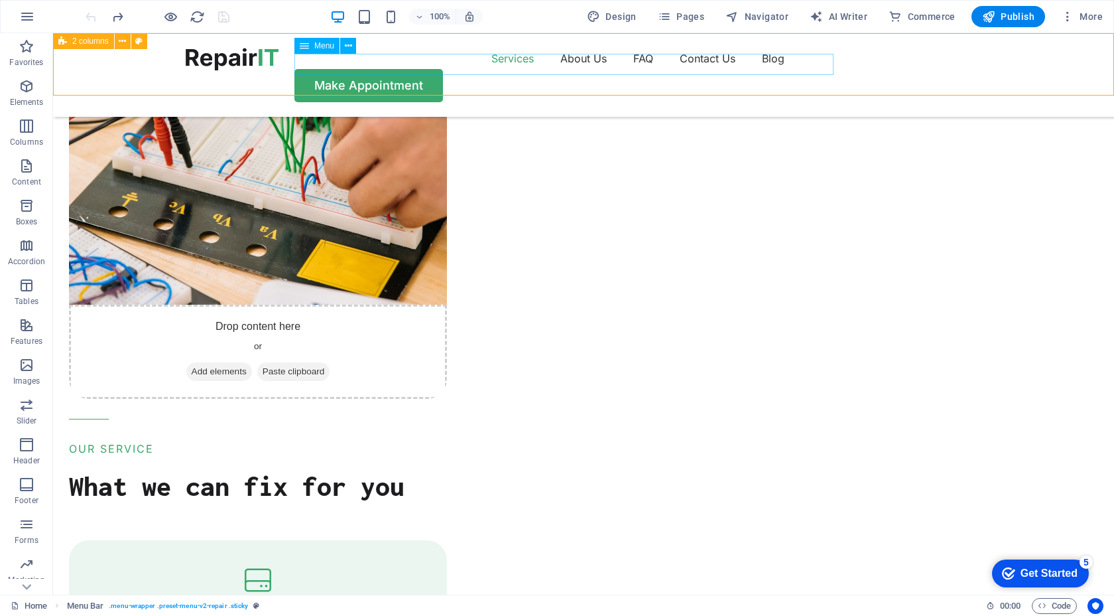
click at [504, 69] on nav "Services About Us FAQ Contact Us Blog" at bounding box center [584, 58] width 796 height 21
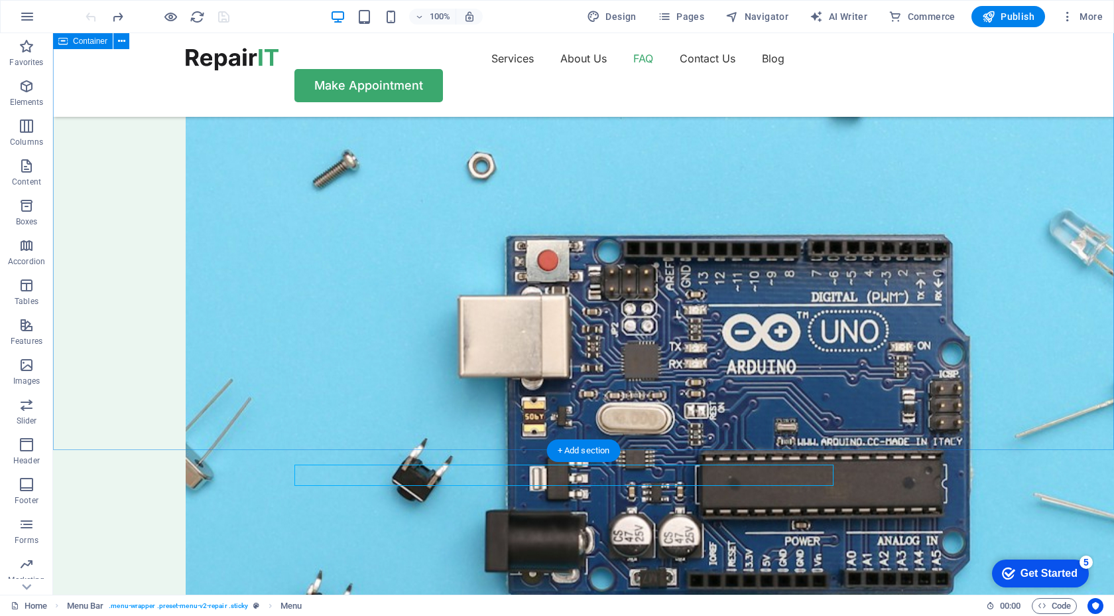
scroll to position [3597, 0]
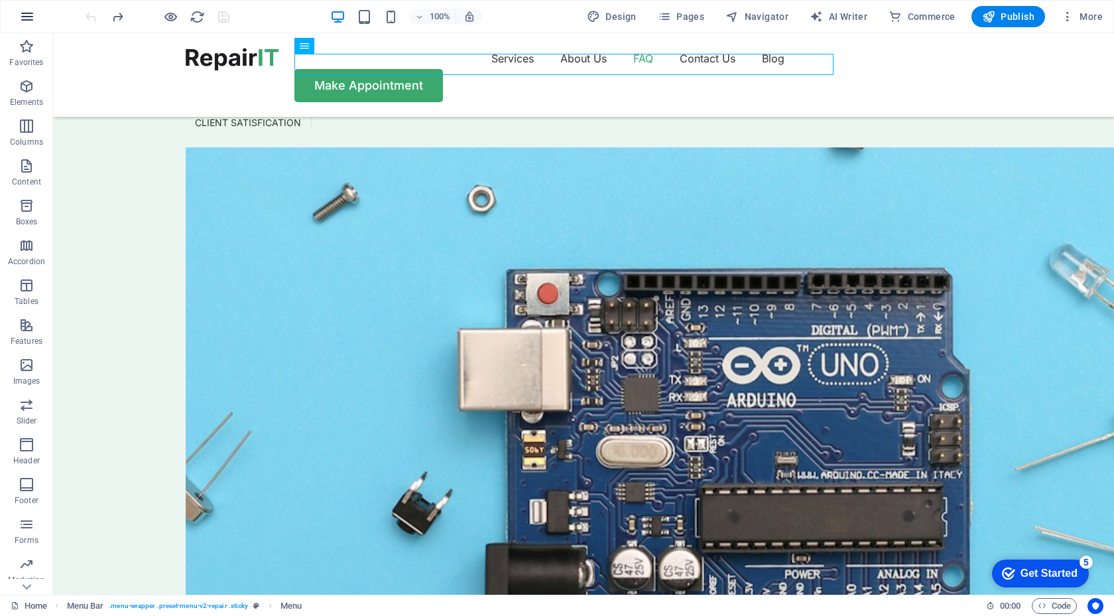
click at [32, 11] on icon "button" at bounding box center [27, 17] width 16 height 16
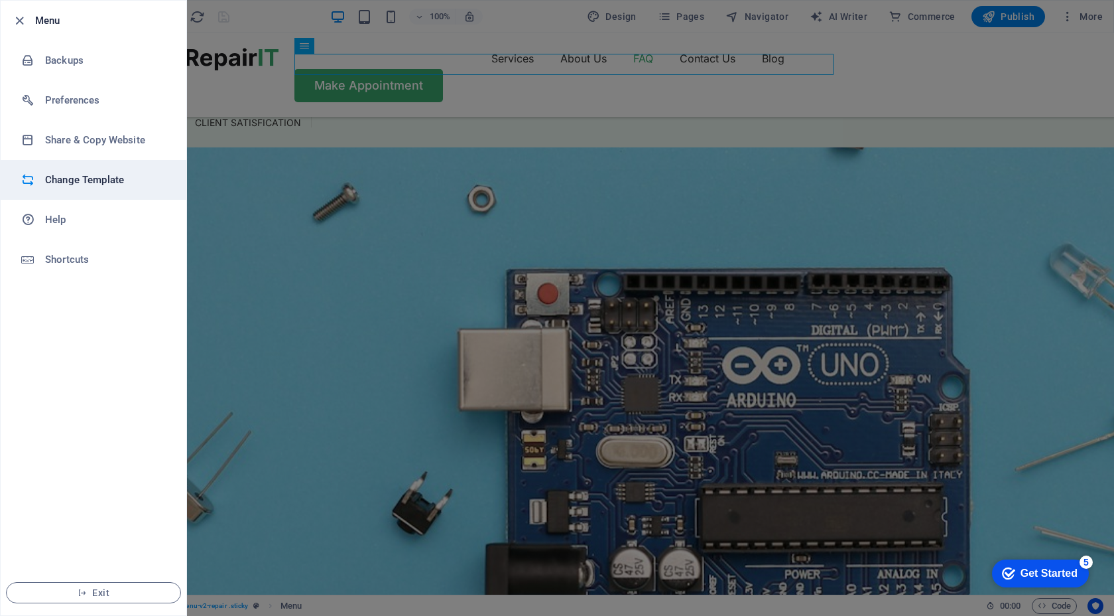
click at [127, 172] on h6 "Change Template" at bounding box center [106, 180] width 123 height 16
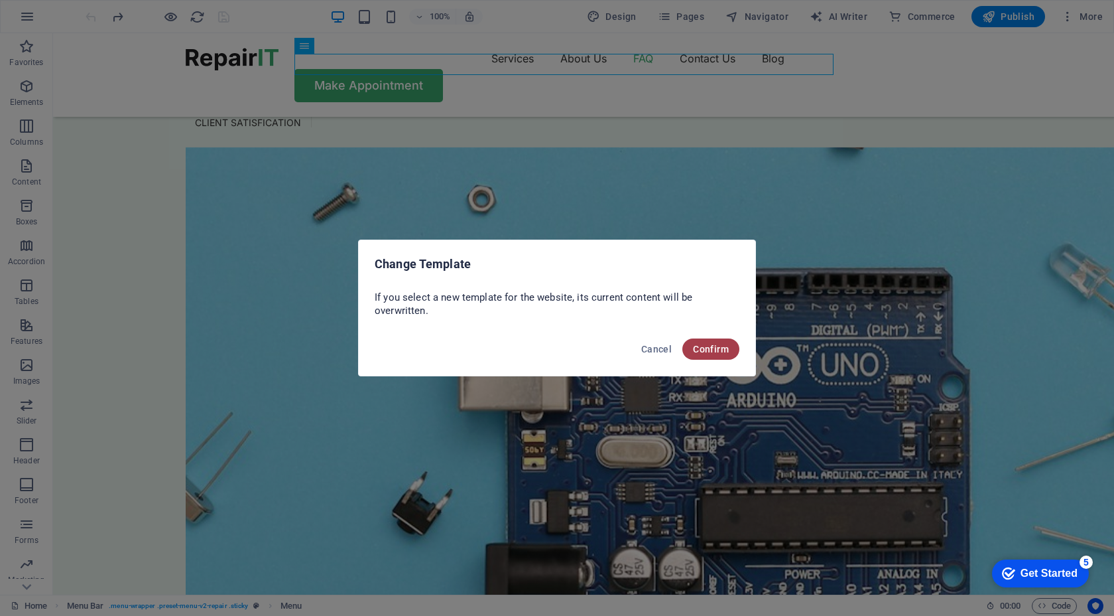
click at [717, 348] on span "Confirm" at bounding box center [711, 349] width 36 height 11
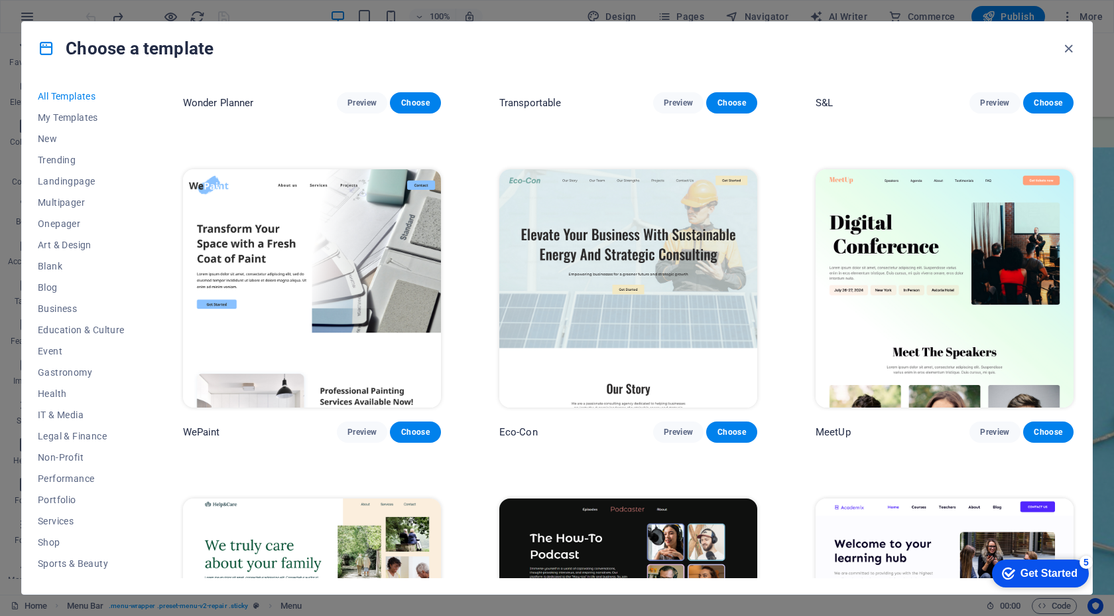
scroll to position [1240, 0]
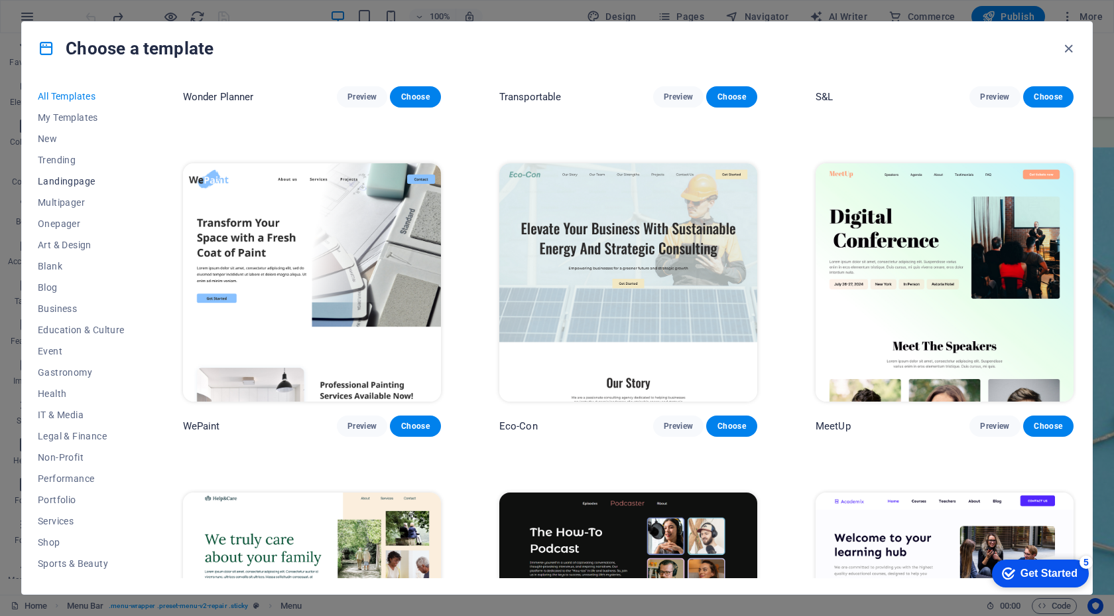
click at [72, 176] on span "Landingpage" at bounding box center [81, 181] width 87 height 11
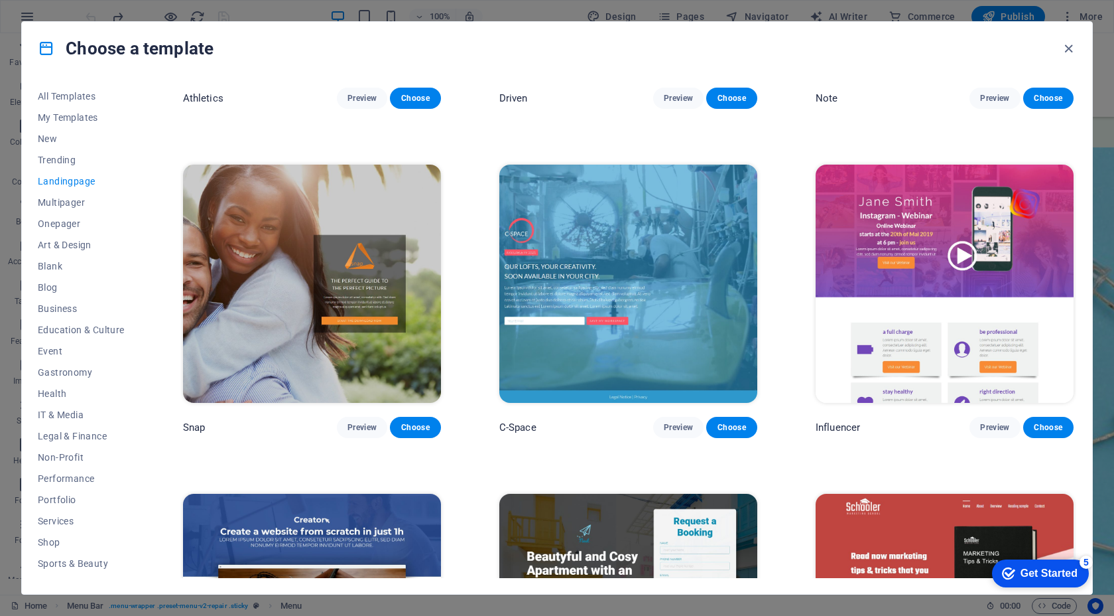
scroll to position [1226, 0]
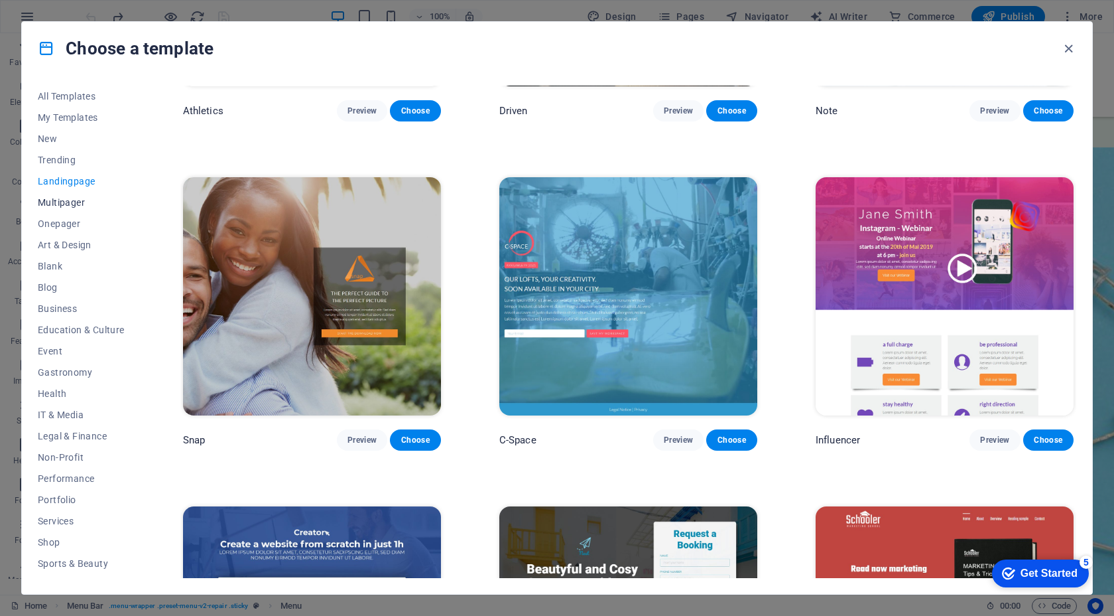
click at [74, 194] on button "Multipager" at bounding box center [81, 202] width 87 height 21
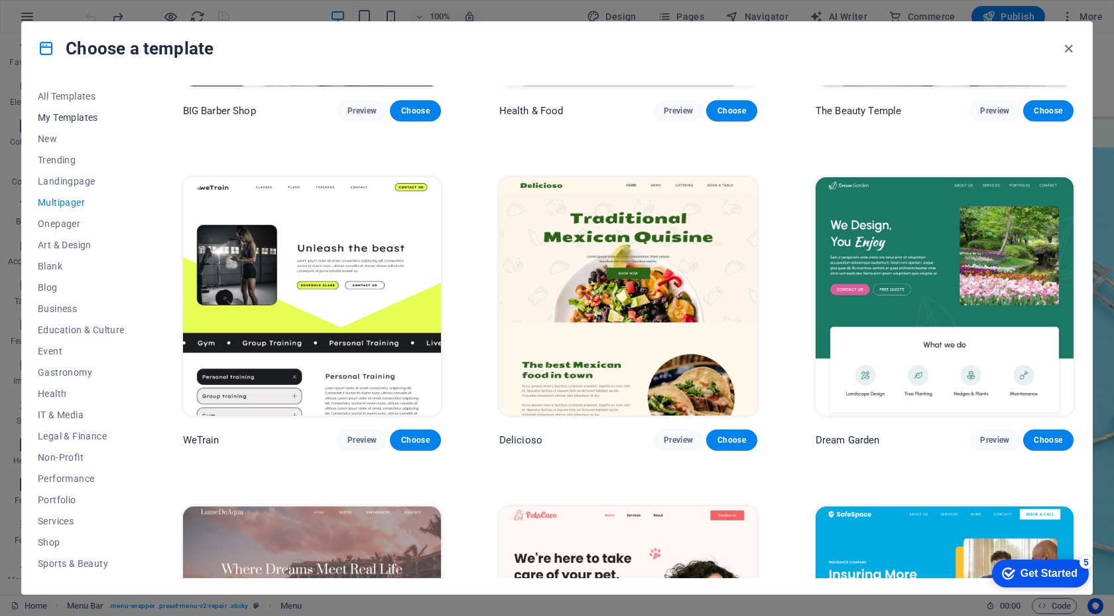
click at [90, 115] on span "My Templates" at bounding box center [81, 117] width 87 height 11
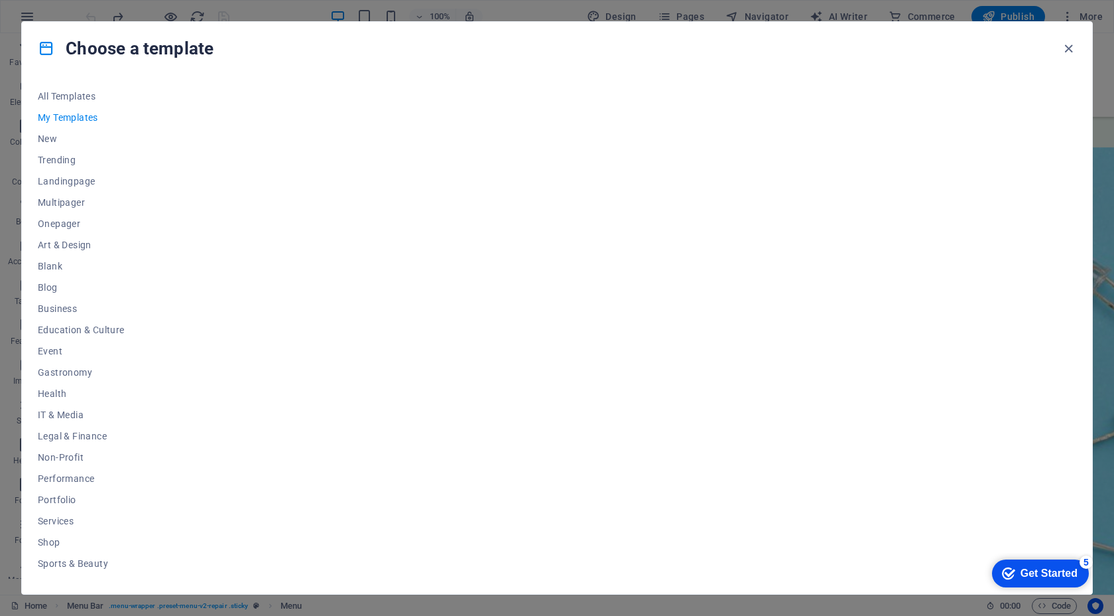
scroll to position [0, 0]
click at [64, 139] on span "New" at bounding box center [81, 138] width 87 height 11
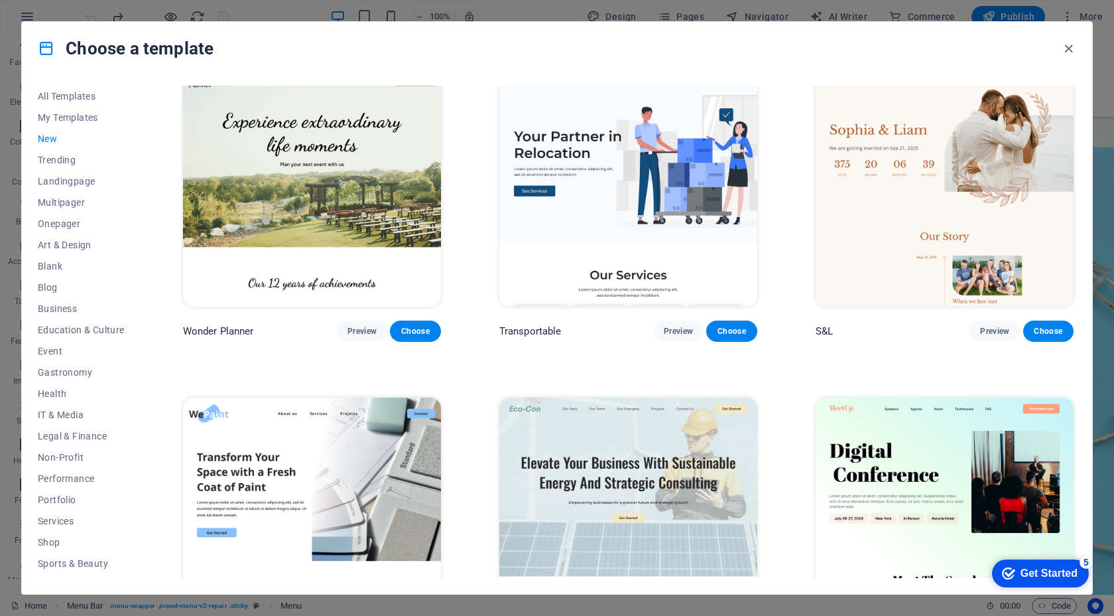
scroll to position [1019, 0]
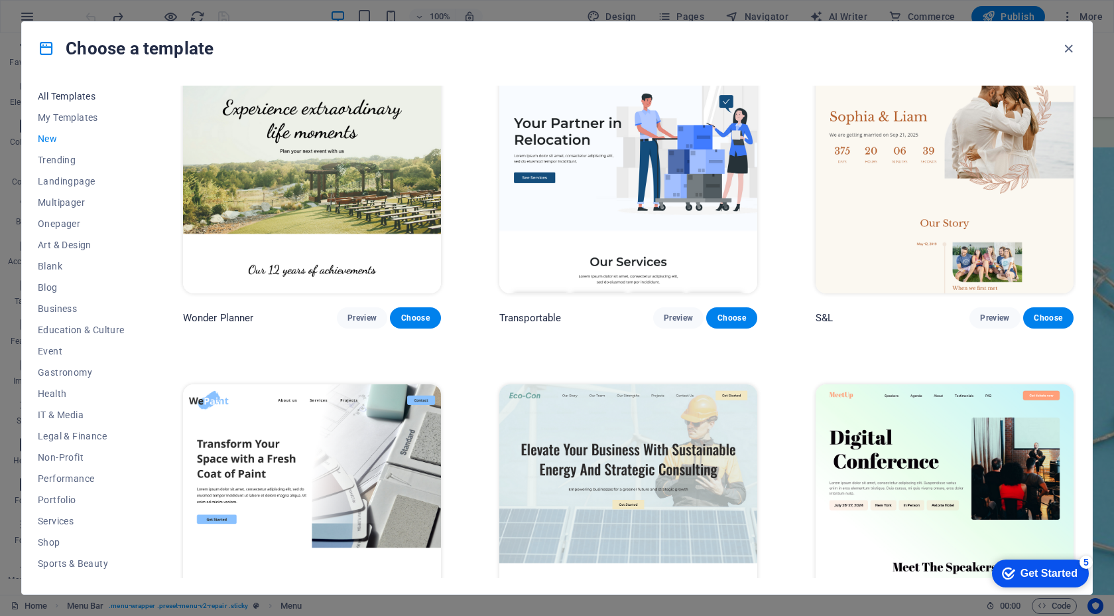
click at [101, 101] on button "All Templates" at bounding box center [81, 96] width 87 height 21
click at [85, 96] on span "All Templates" at bounding box center [81, 96] width 87 height 11
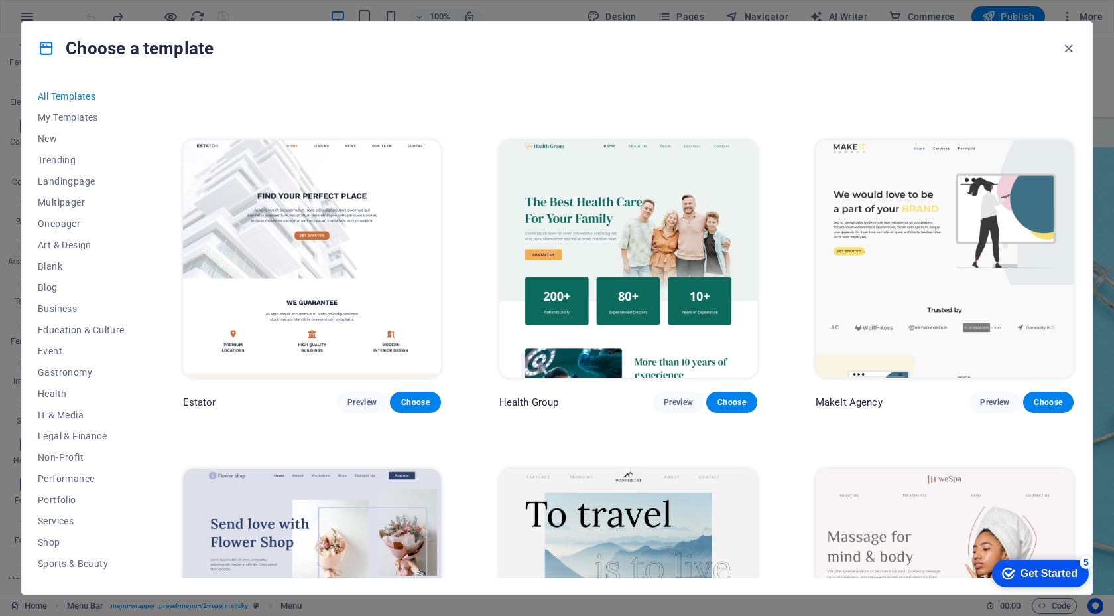
scroll to position [3546, 0]
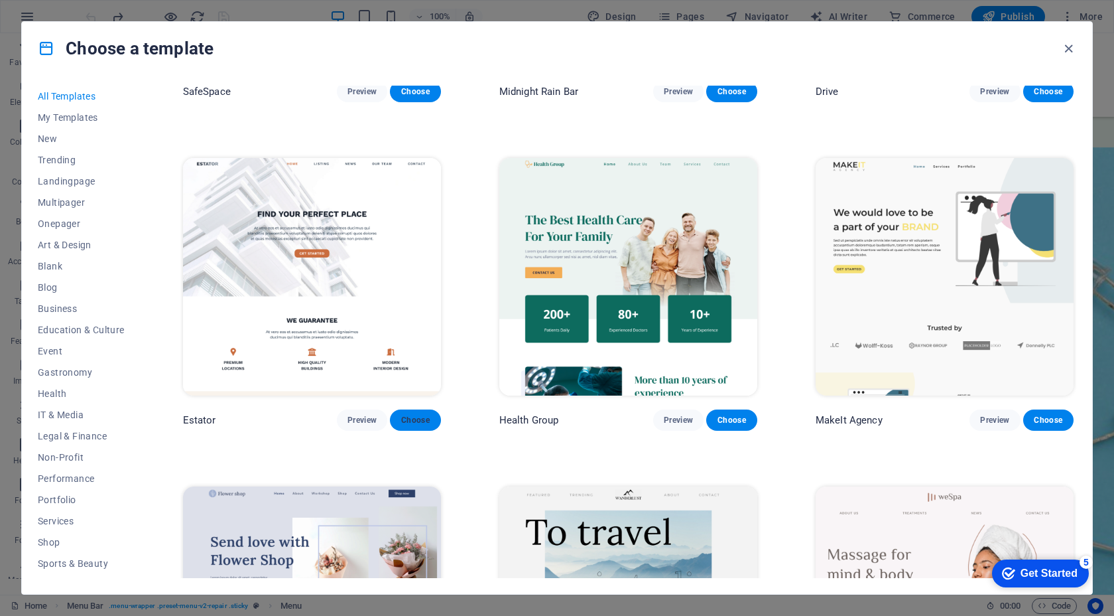
click at [415, 409] on button "Choose" at bounding box center [415, 419] width 50 height 21
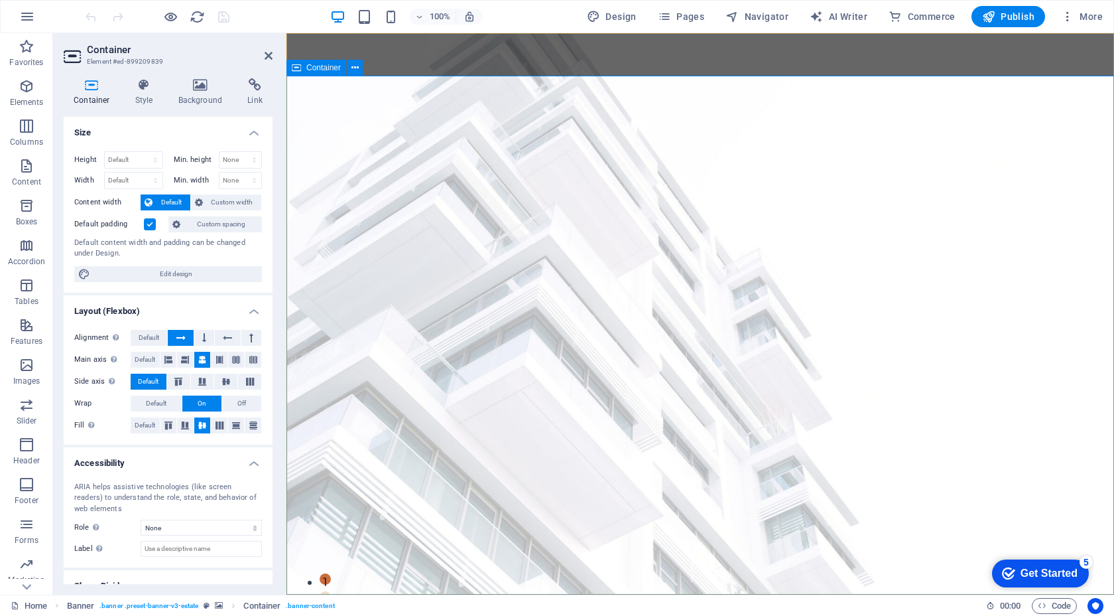
click at [263, 53] on h2 "Container" at bounding box center [180, 50] width 186 height 12
click at [266, 53] on icon at bounding box center [269, 55] width 8 height 11
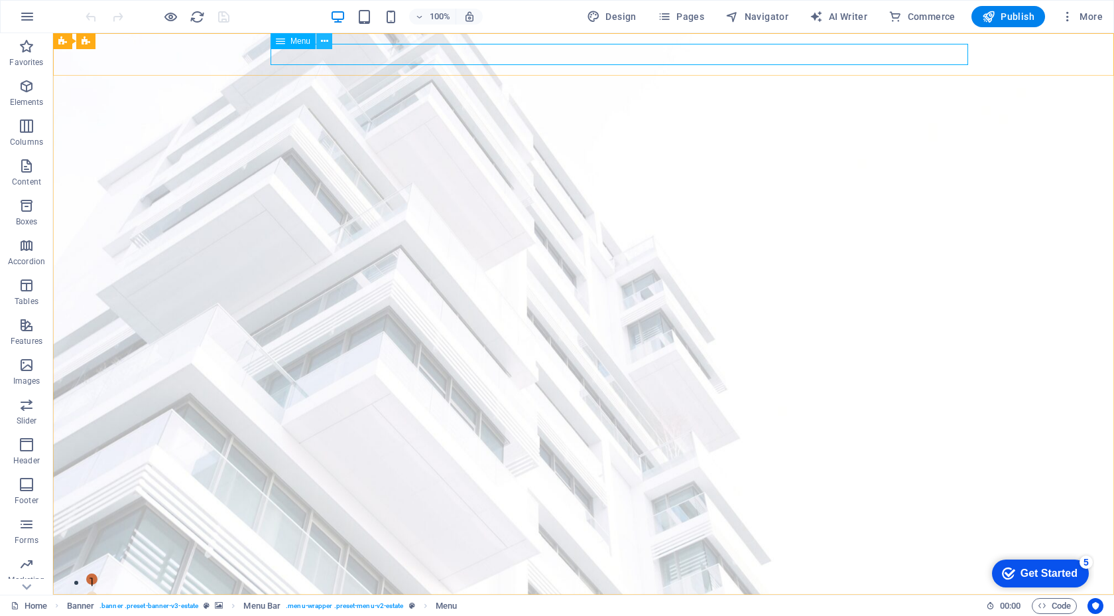
click at [326, 38] on icon at bounding box center [324, 41] width 7 height 14
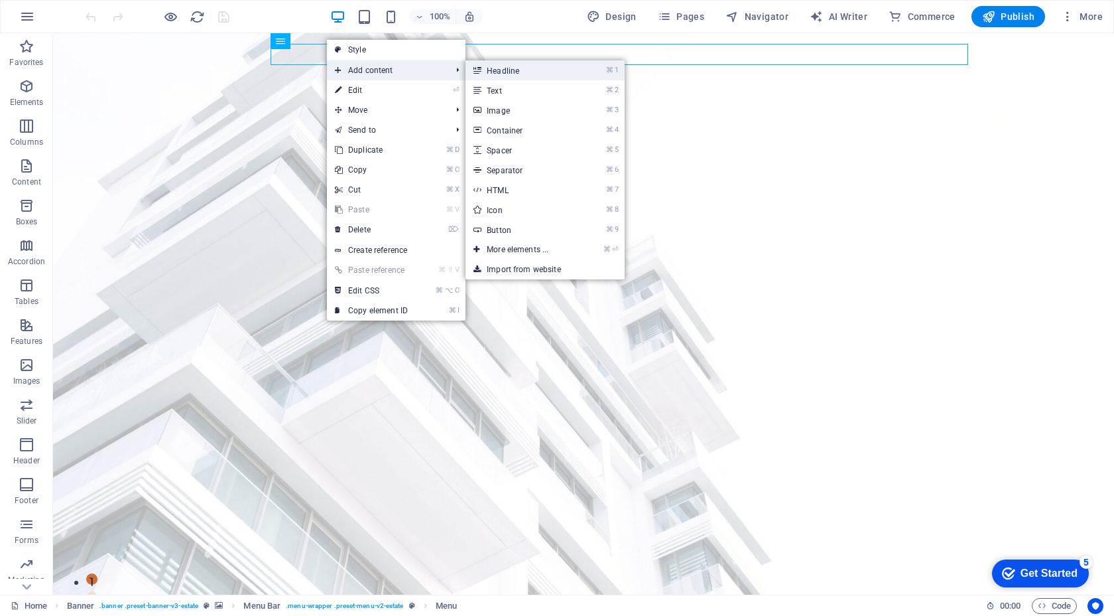
click at [499, 68] on link "⌘ 1 Headline" at bounding box center [520, 70] width 109 height 20
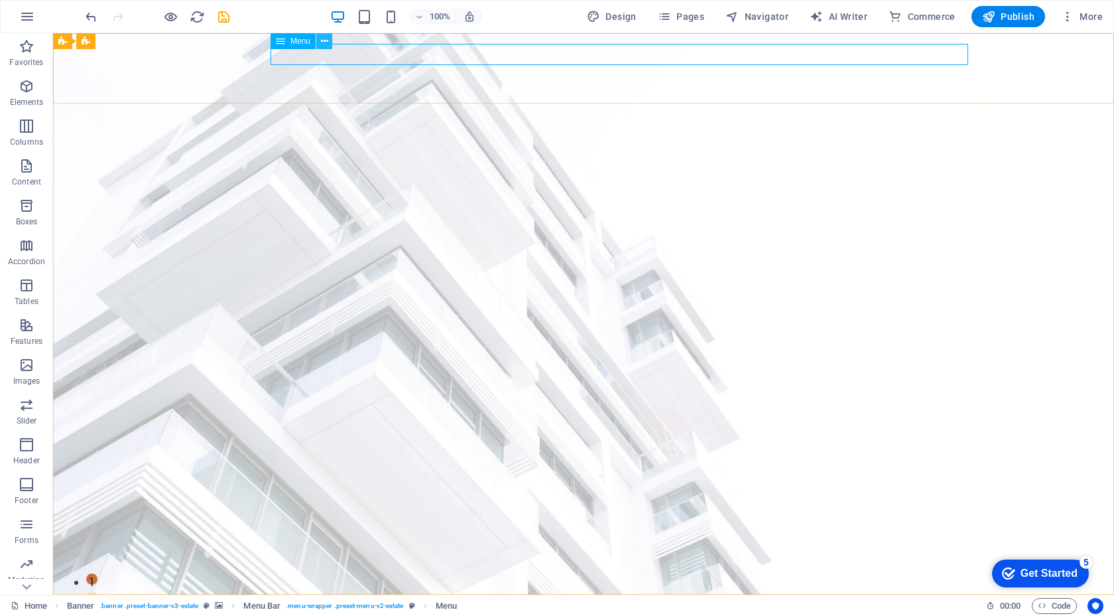
click at [320, 40] on button at bounding box center [324, 41] width 16 height 16
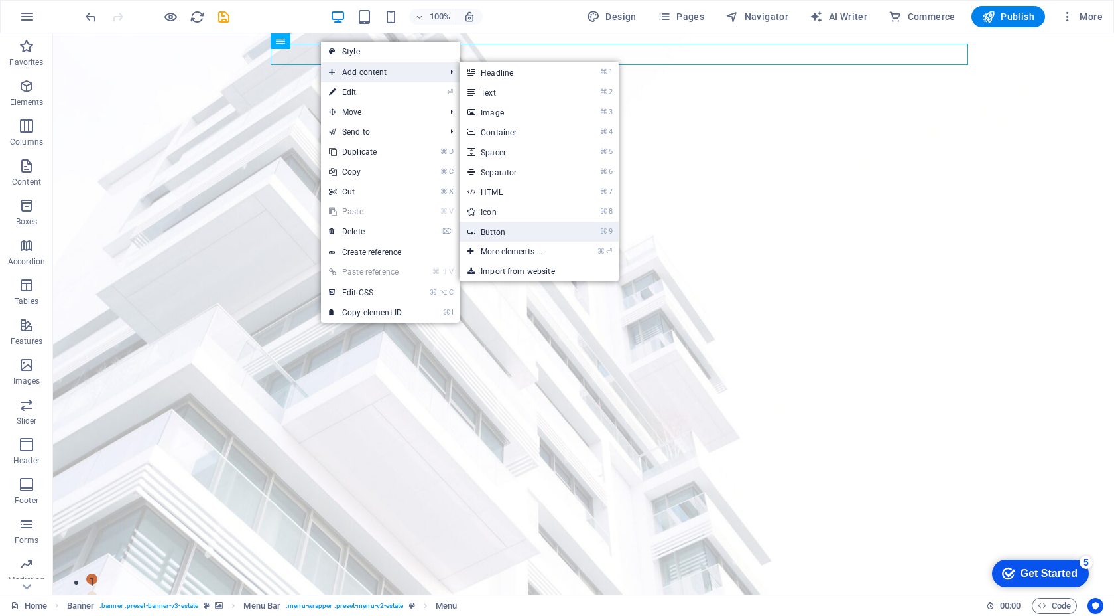
click at [534, 233] on link "⌘ 9 Button" at bounding box center [514, 232] width 109 height 20
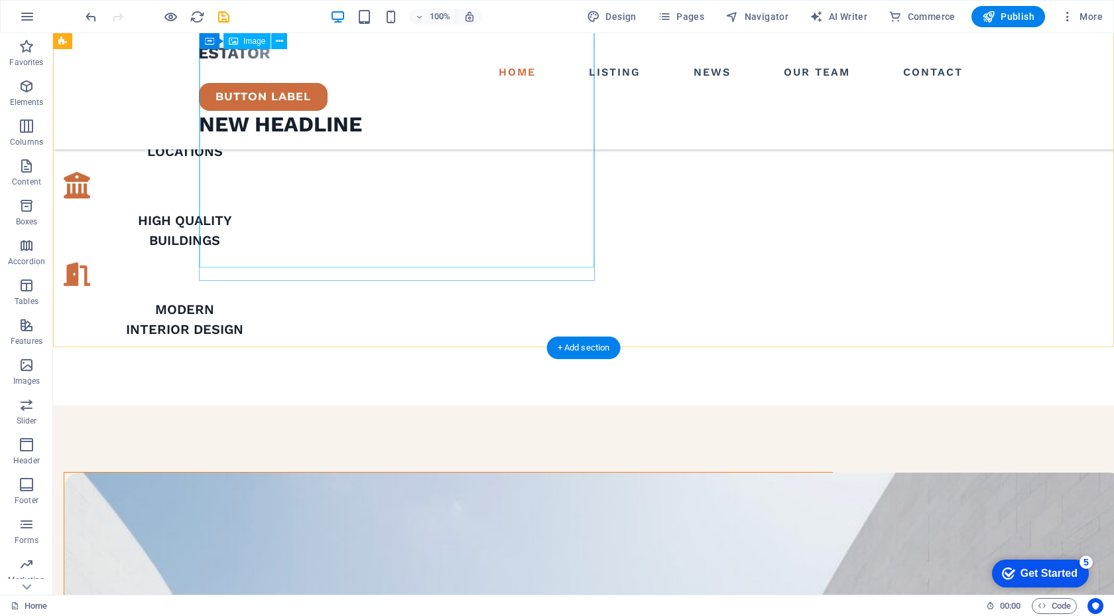
scroll to position [1067, 0]
